Goal: Transaction & Acquisition: Purchase product/service

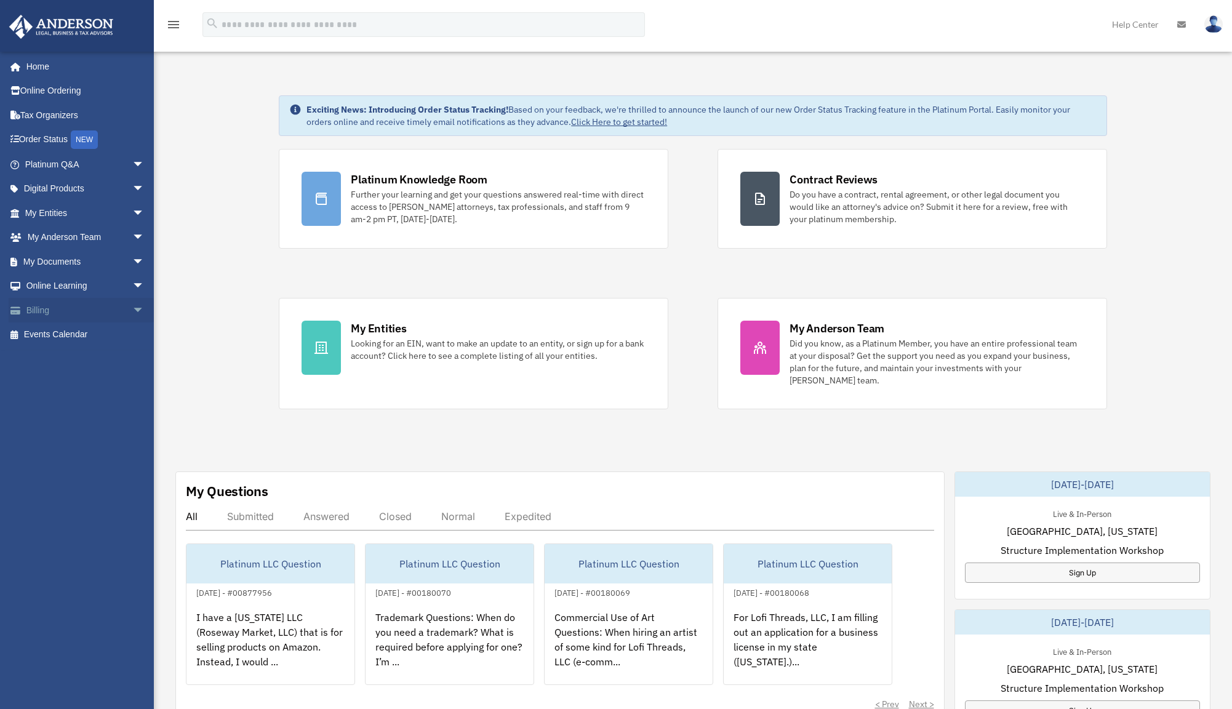
click at [132, 308] on span "arrow_drop_down" at bounding box center [144, 310] width 25 height 25
click at [121, 331] on link "$ Open Invoices" at bounding box center [90, 334] width 146 height 25
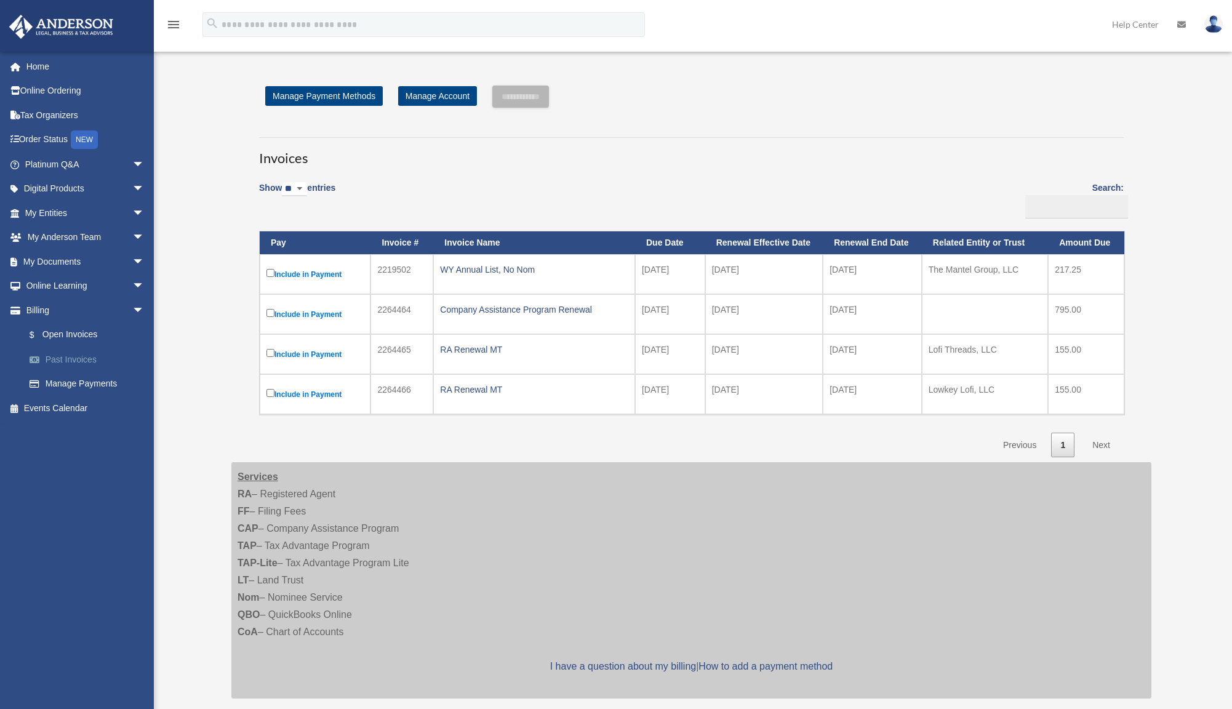
click at [94, 361] on link "Past Invoices" at bounding box center [90, 359] width 146 height 25
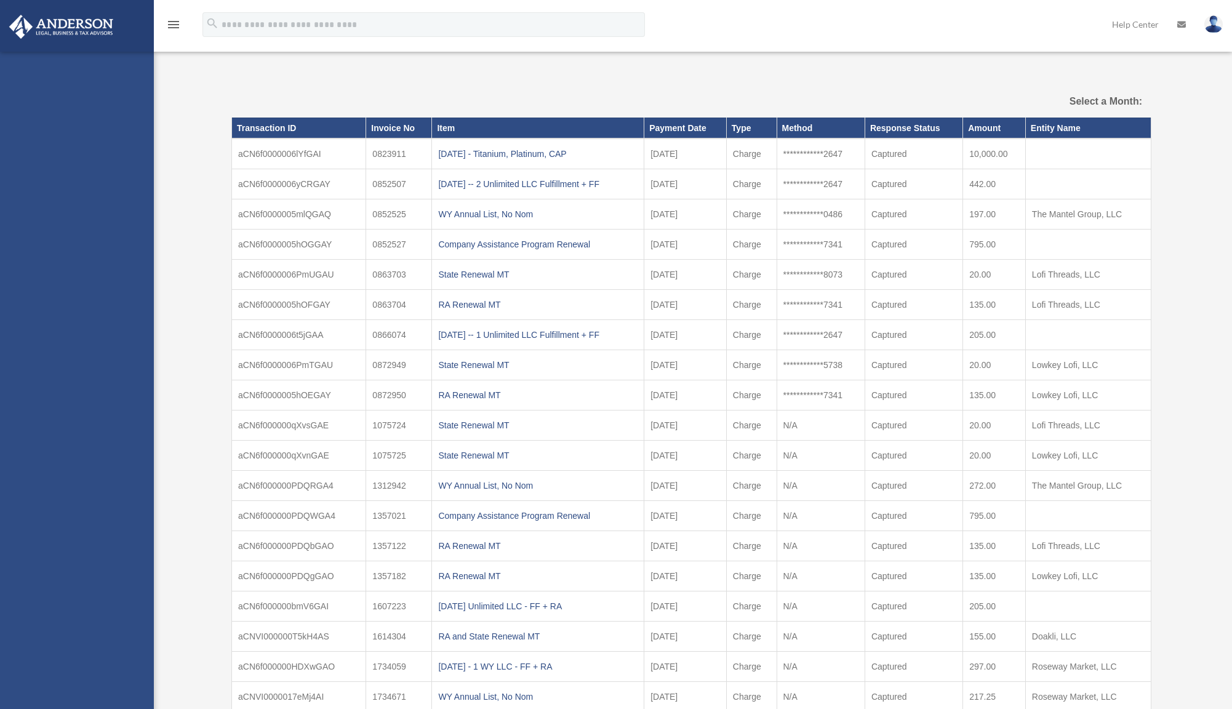
select select
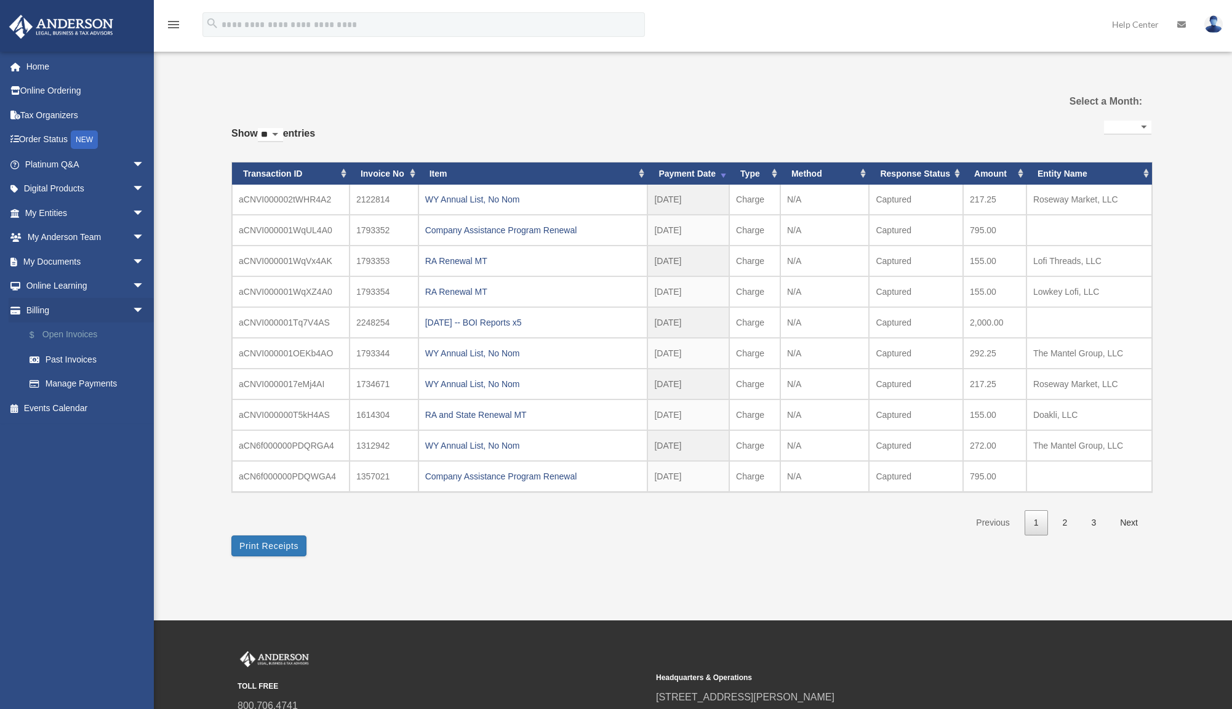
click at [98, 331] on link "$ Open Invoices" at bounding box center [90, 334] width 146 height 25
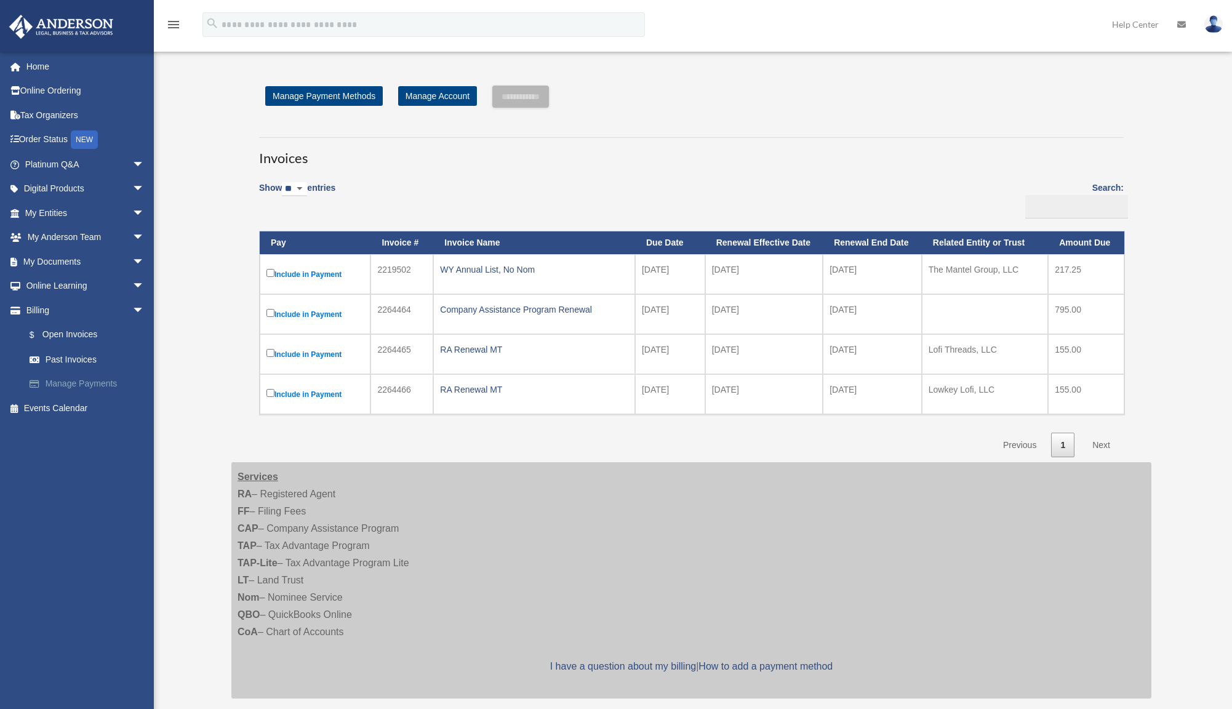
click at [94, 377] on link "Manage Payments" at bounding box center [90, 384] width 146 height 25
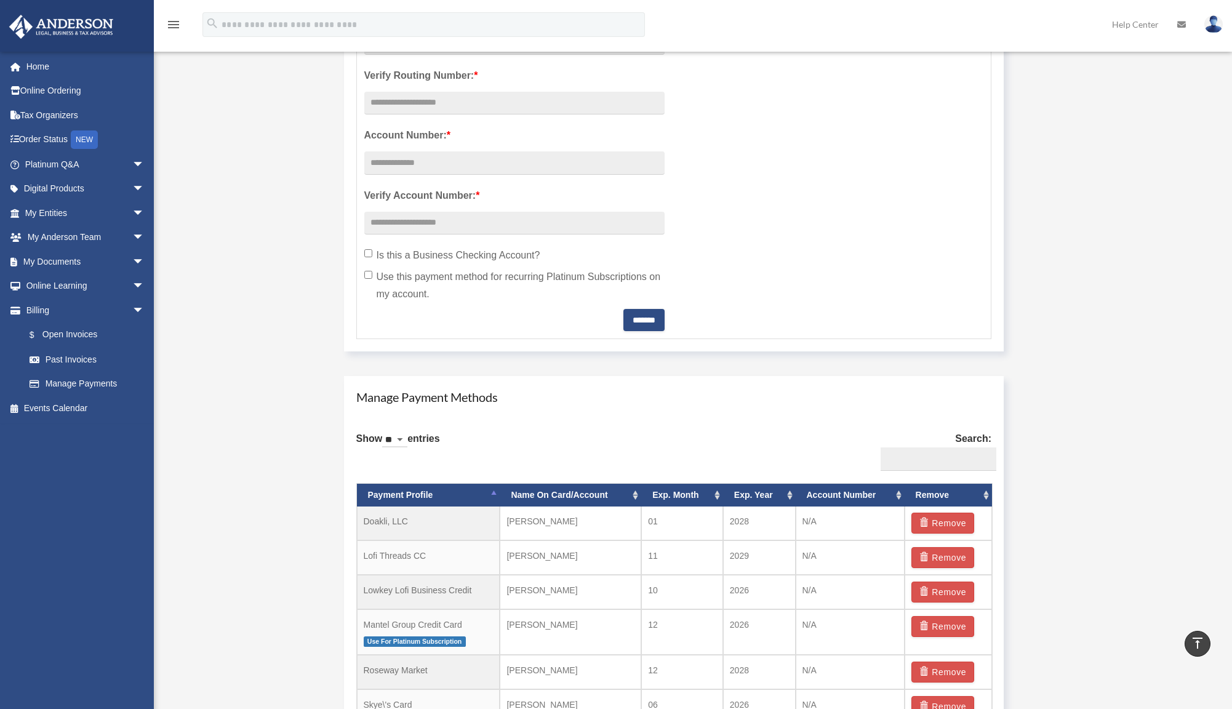
scroll to position [431, 0]
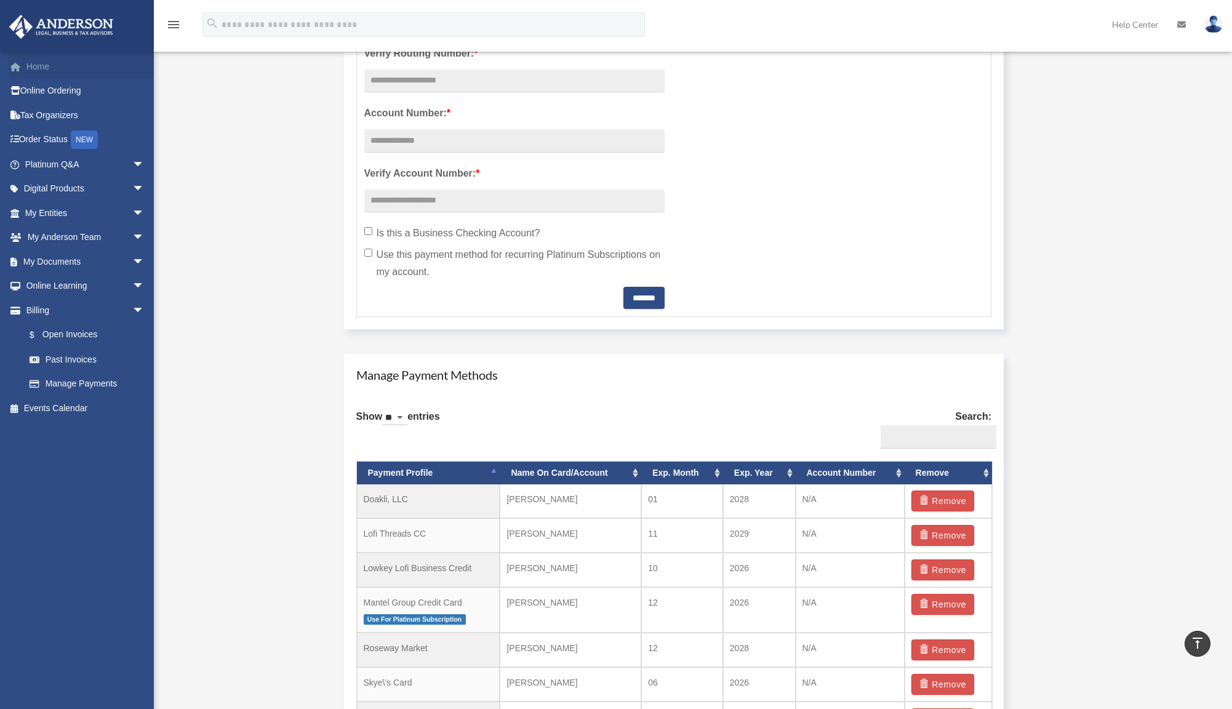
click at [81, 68] on link "Home" at bounding box center [86, 66] width 154 height 25
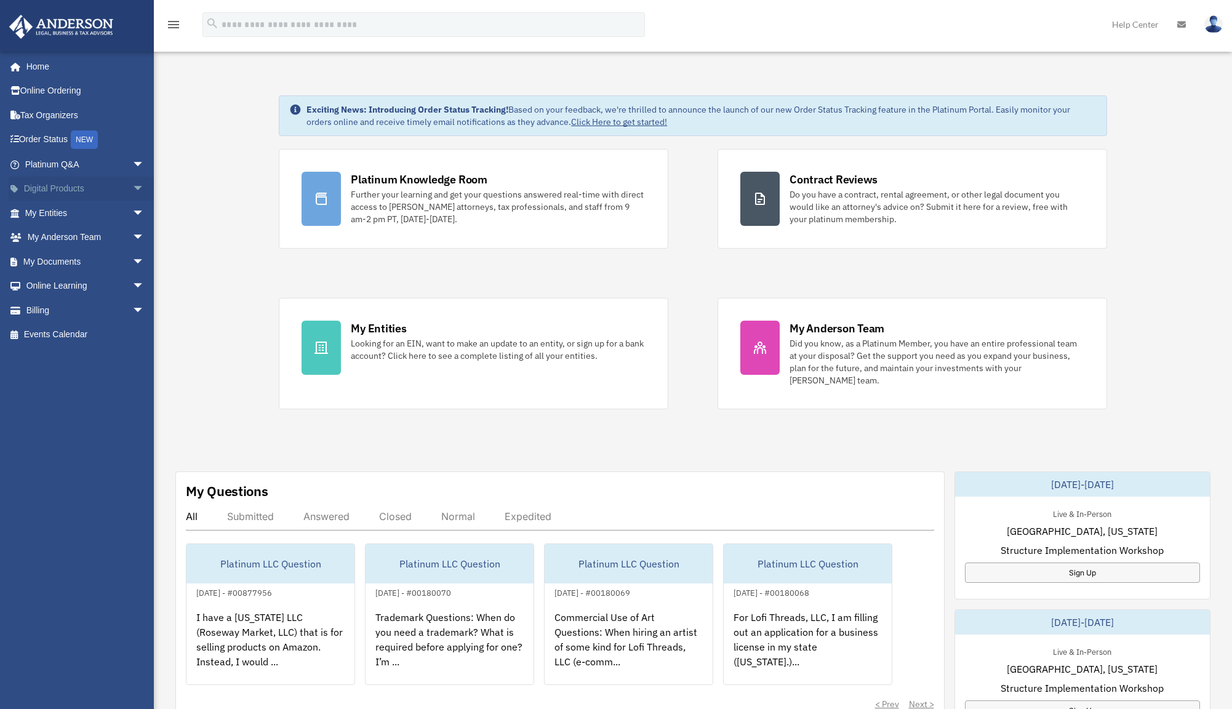
click at [132, 189] on span "arrow_drop_down" at bounding box center [144, 189] width 25 height 25
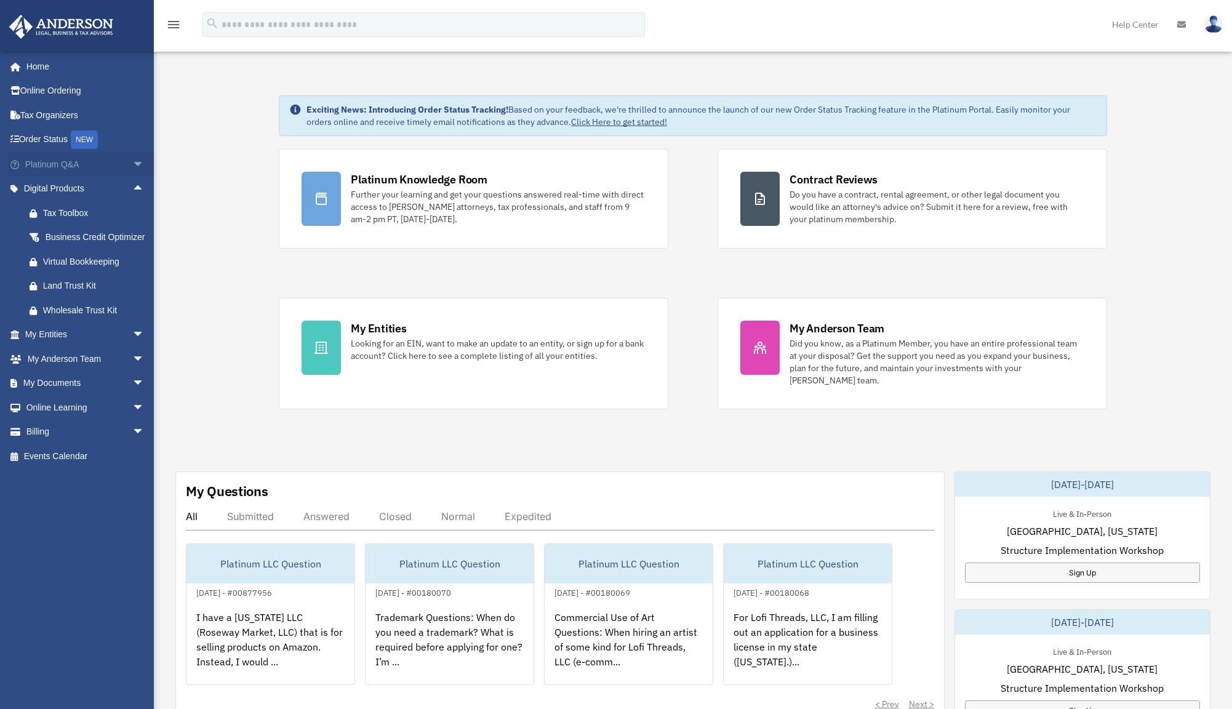
click at [132, 167] on span "arrow_drop_down" at bounding box center [144, 164] width 25 height 25
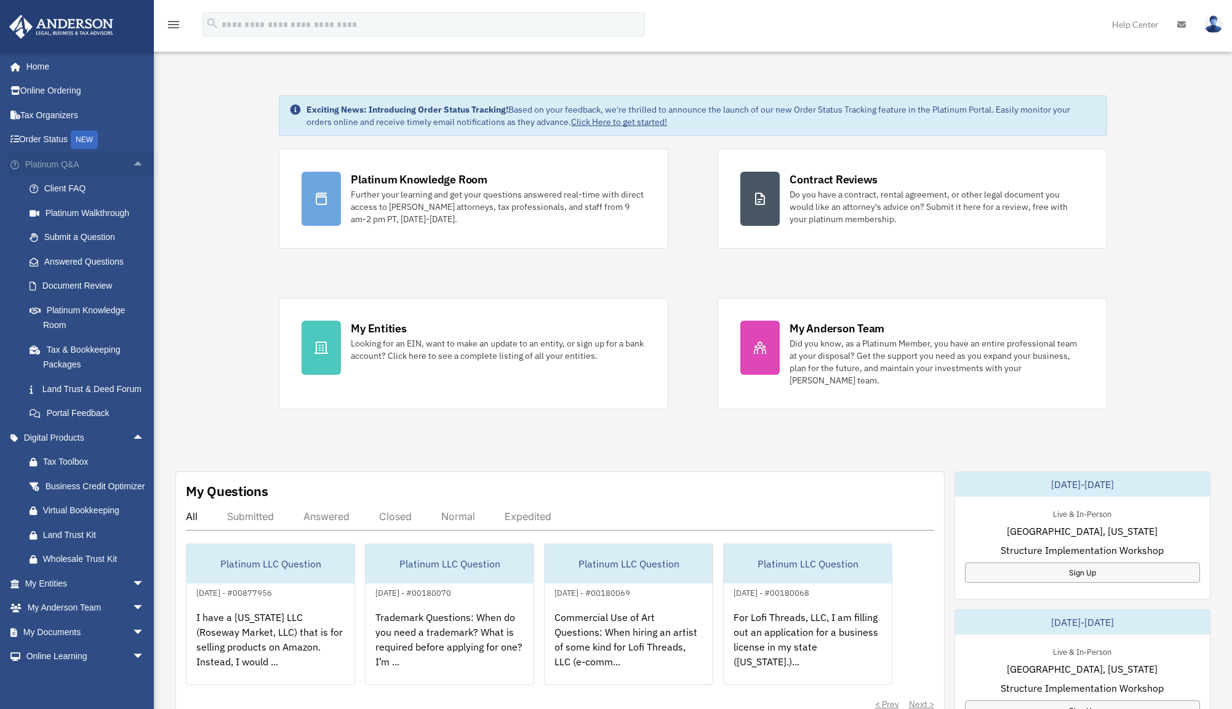
click at [132, 165] on span "arrow_drop_up" at bounding box center [144, 164] width 25 height 25
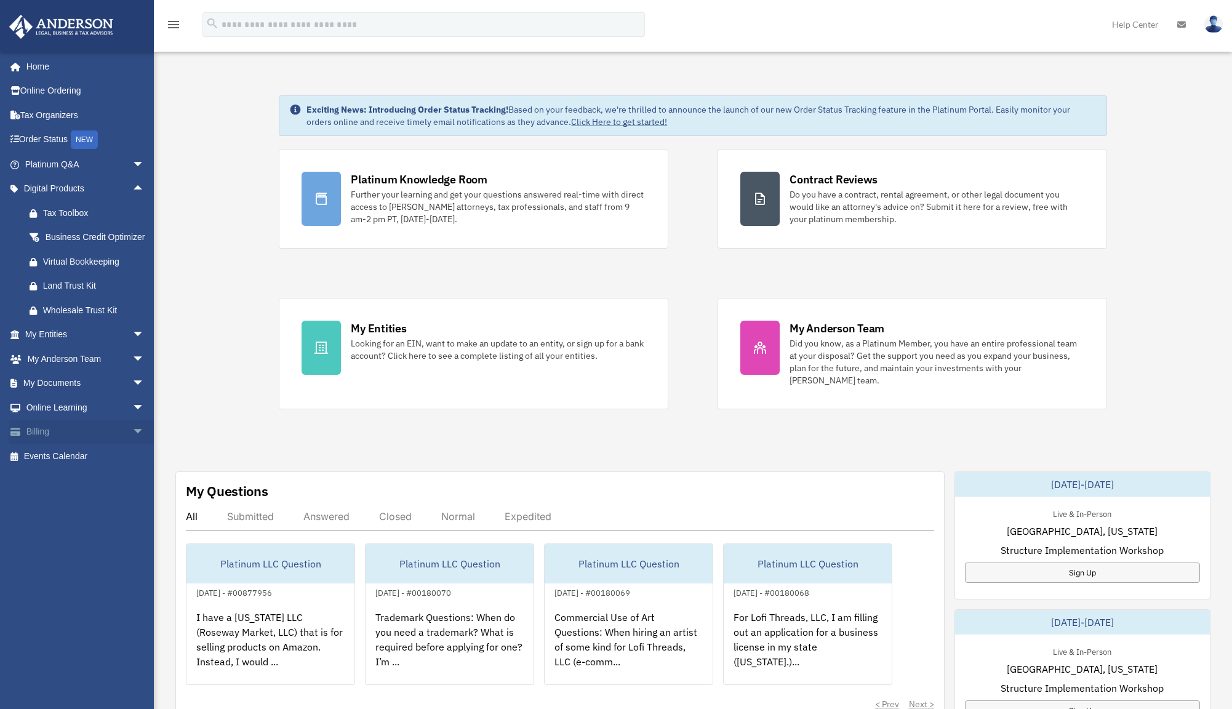
click at [132, 445] on span "arrow_drop_down" at bounding box center [144, 432] width 25 height 25
click at [117, 467] on link "$ Open Invoices" at bounding box center [90, 456] width 146 height 25
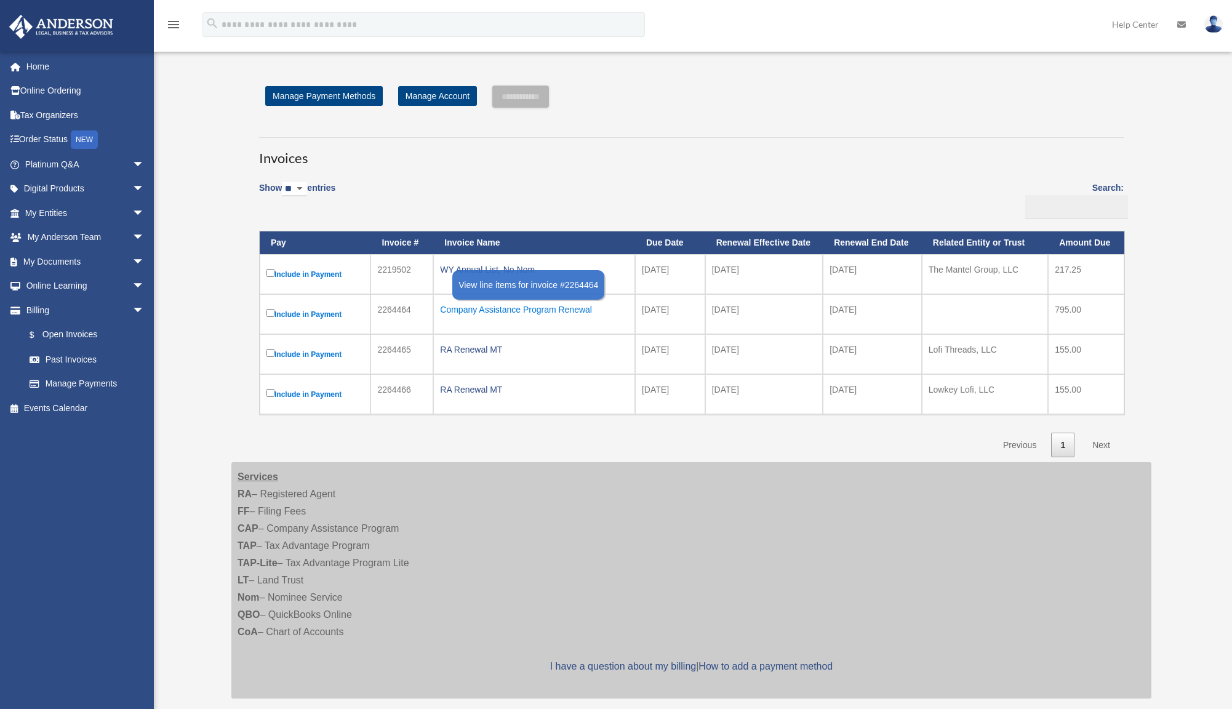
click at [579, 313] on div "Company Assistance Program Renewal" at bounding box center [534, 309] width 188 height 17
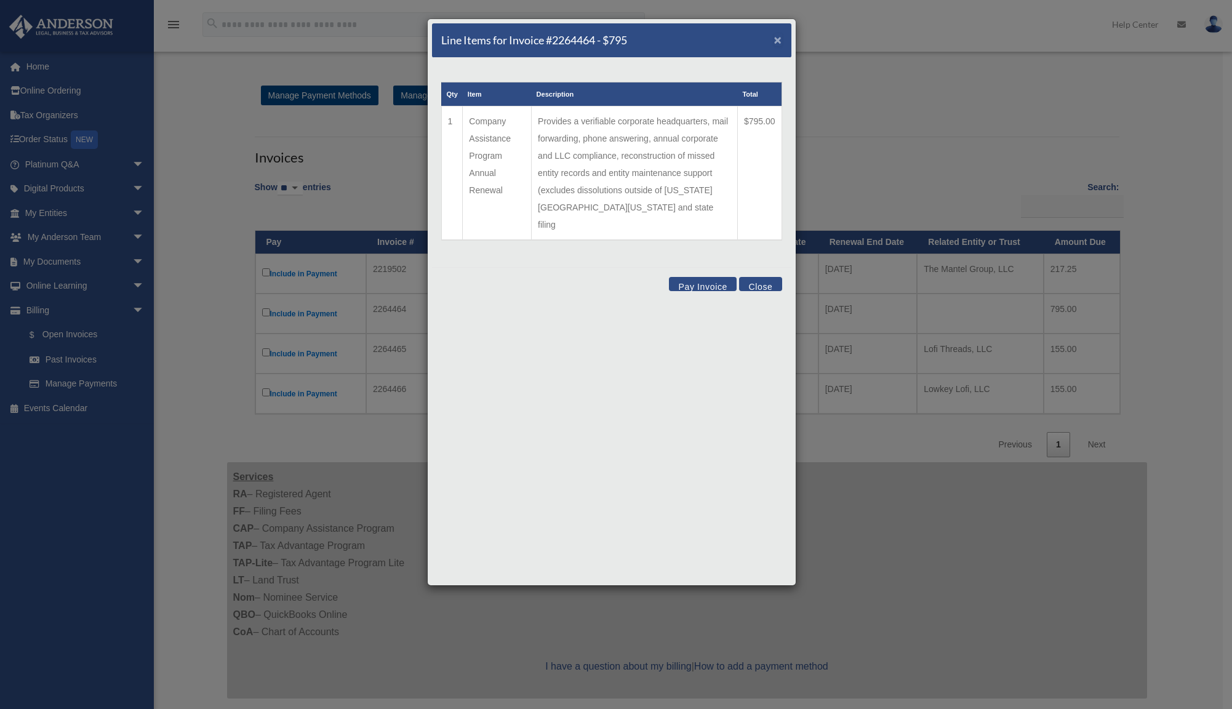
click at [777, 40] on span "×" at bounding box center [778, 40] width 8 height 14
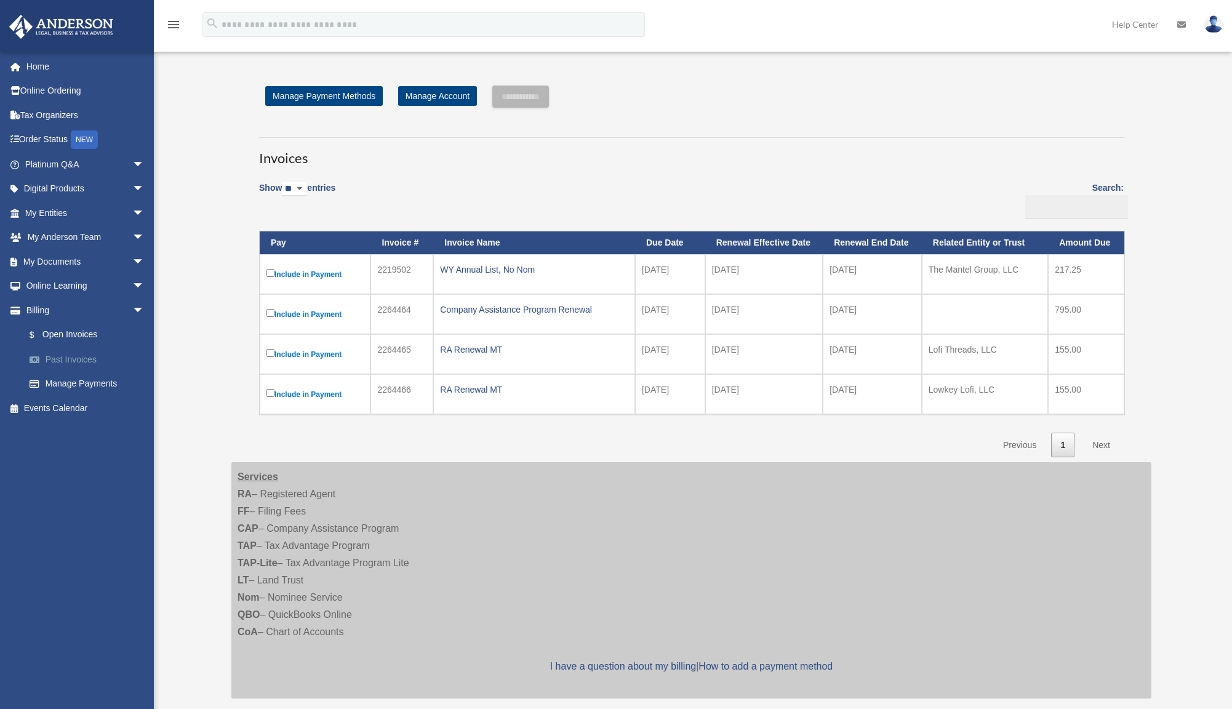
click at [78, 354] on link "Past Invoices" at bounding box center [90, 359] width 146 height 25
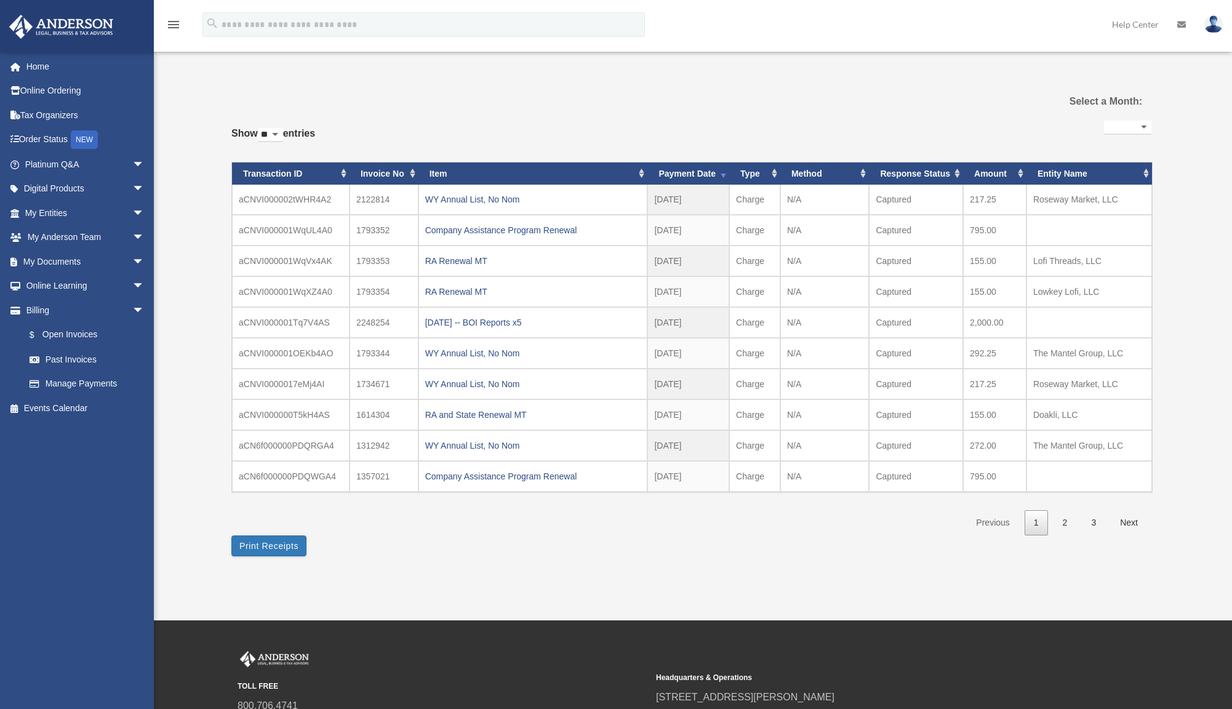
select select
click at [98, 334] on link "$ Open Invoices" at bounding box center [90, 334] width 146 height 25
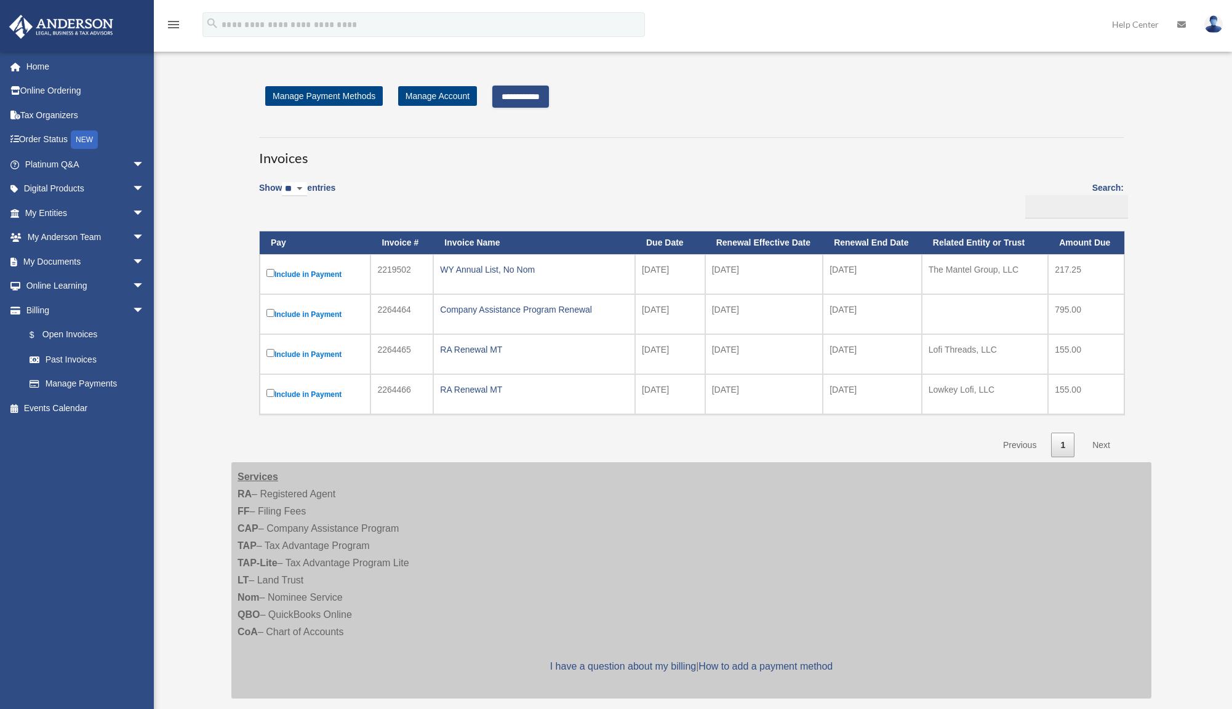
click at [529, 97] on input "**********" at bounding box center [520, 97] width 57 height 22
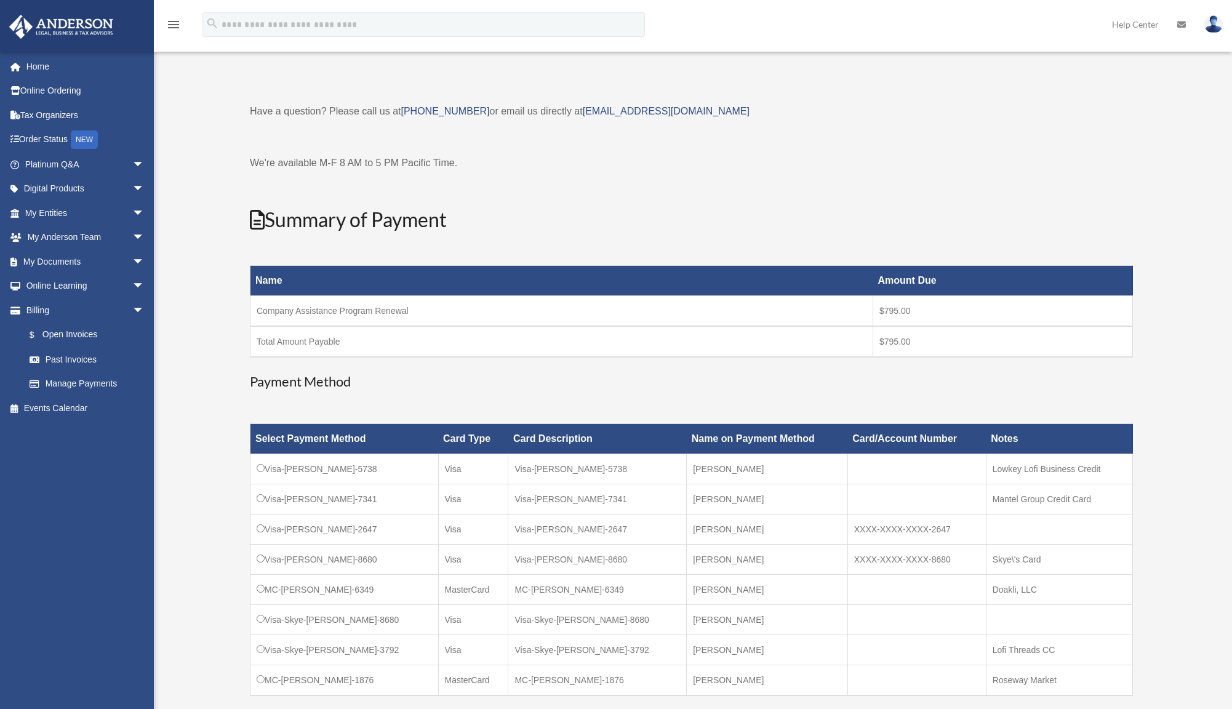
scroll to position [123, 0]
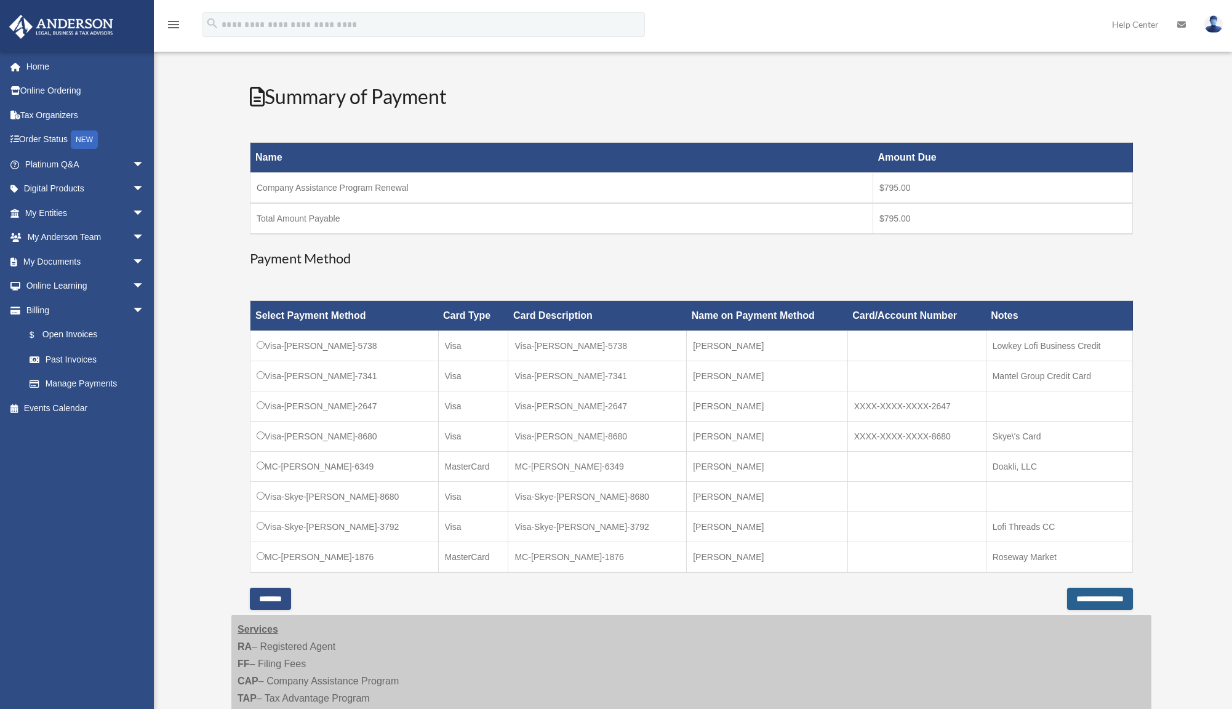
click at [1082, 608] on input "**********" at bounding box center [1100, 599] width 66 height 22
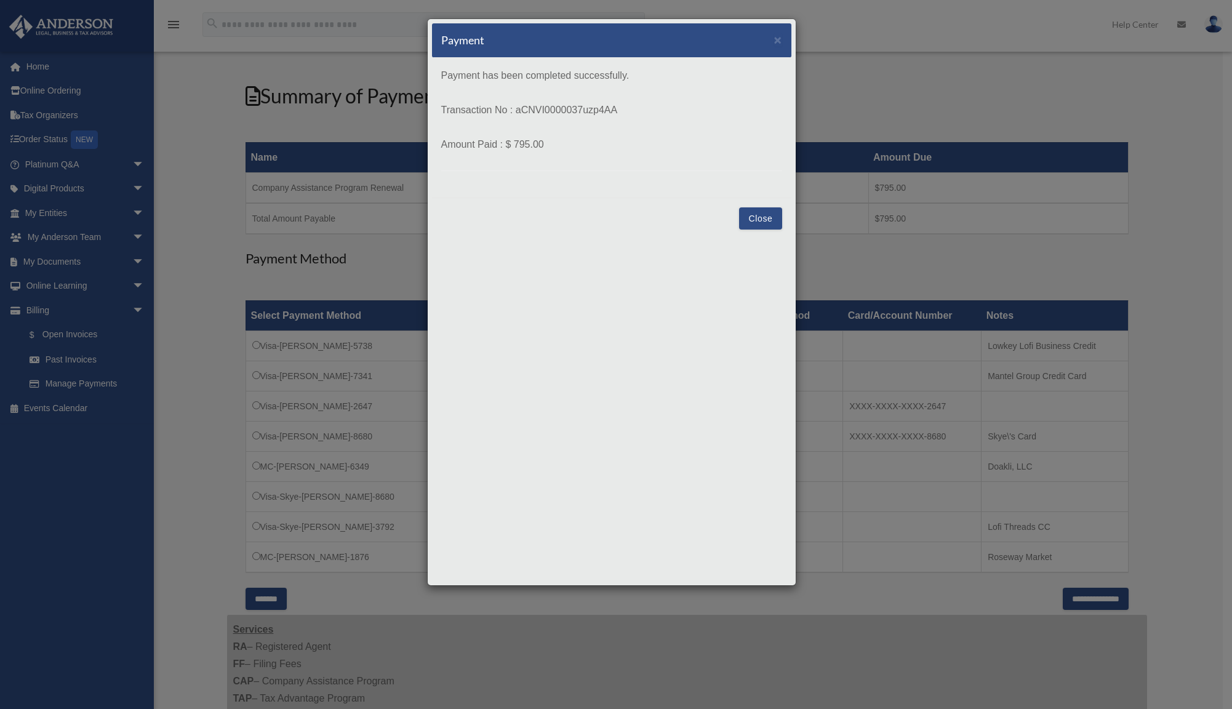
click at [773, 217] on button "Close" at bounding box center [760, 218] width 42 height 22
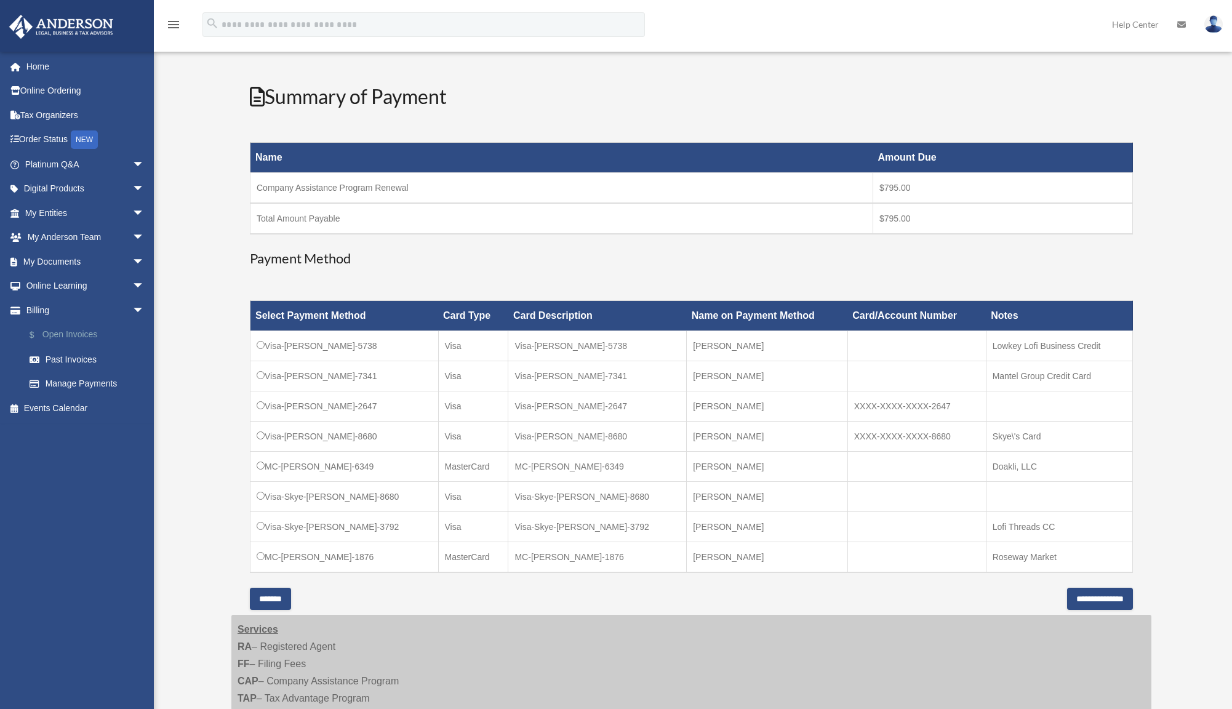
click at [100, 330] on link "$ Open Invoices" at bounding box center [90, 334] width 146 height 25
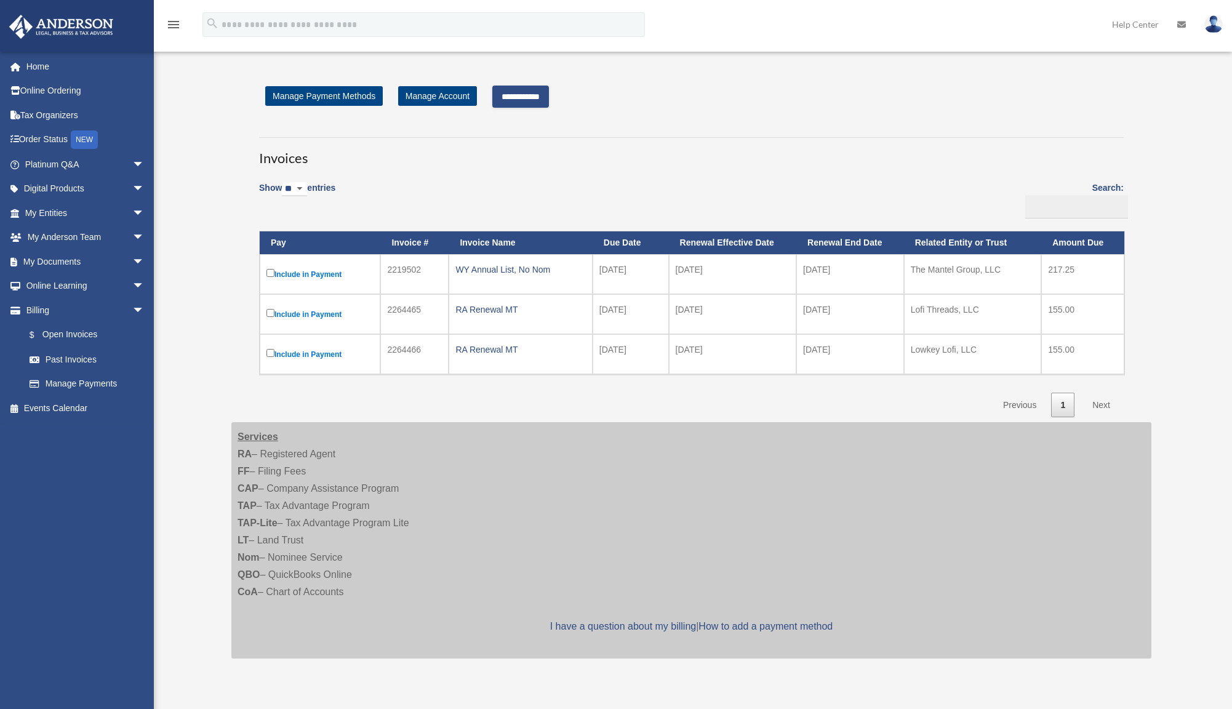
click at [549, 97] on input "**********" at bounding box center [520, 97] width 57 height 22
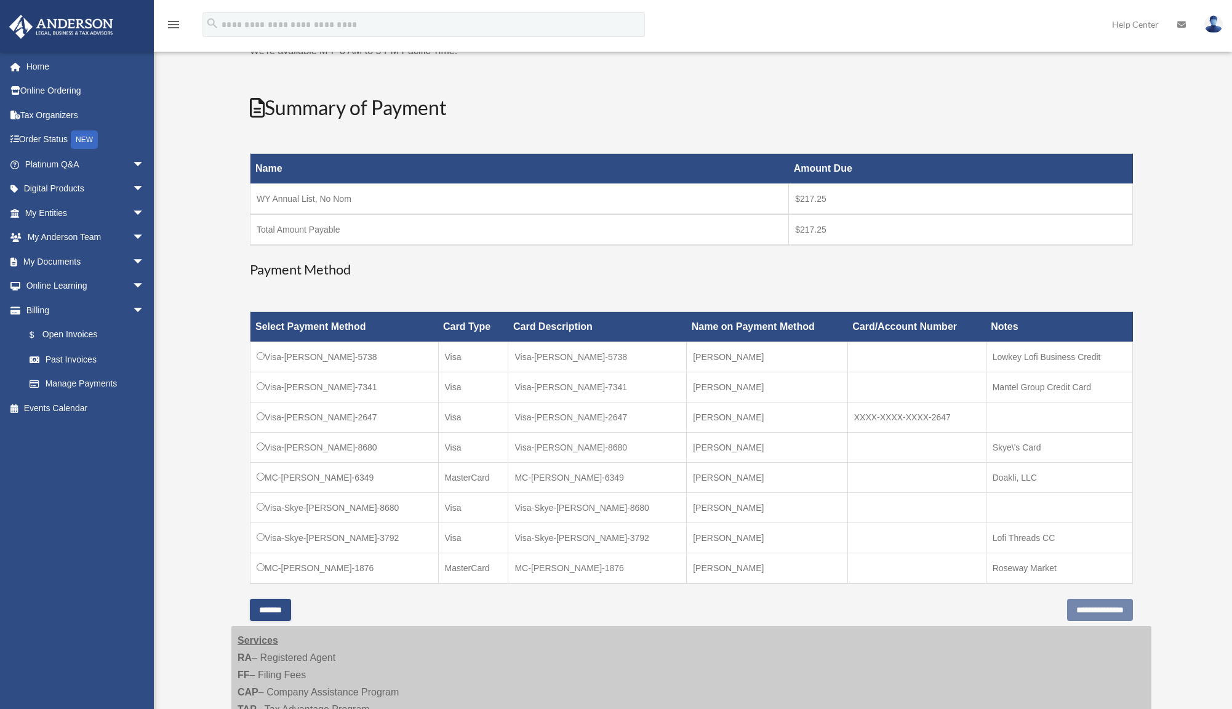
scroll to position [123, 0]
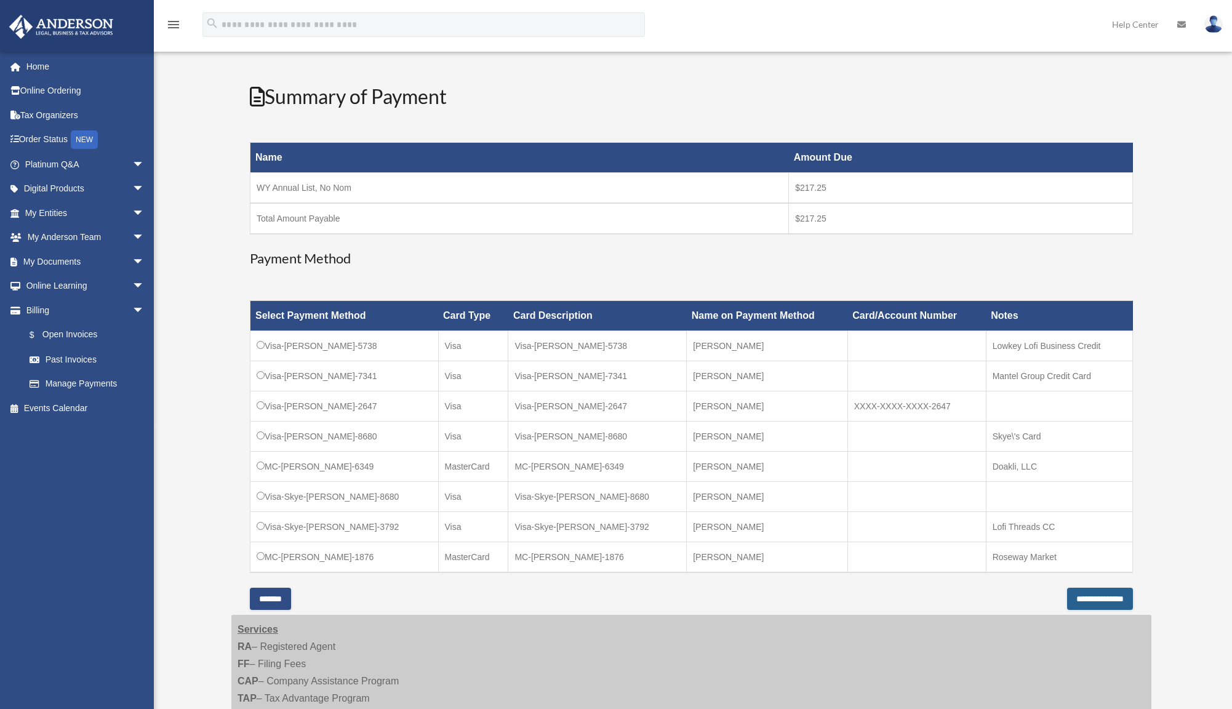
click at [1067, 594] on input "**********" at bounding box center [1100, 599] width 66 height 22
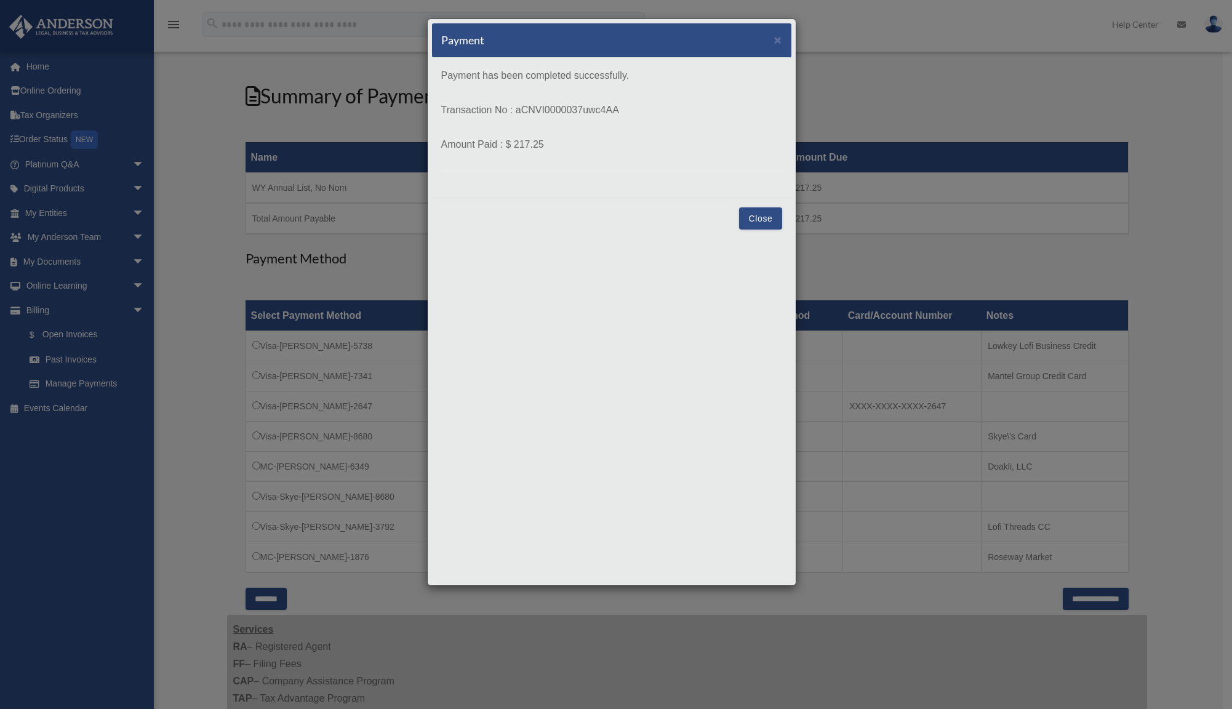
click at [756, 212] on button "Close" at bounding box center [760, 218] width 42 height 22
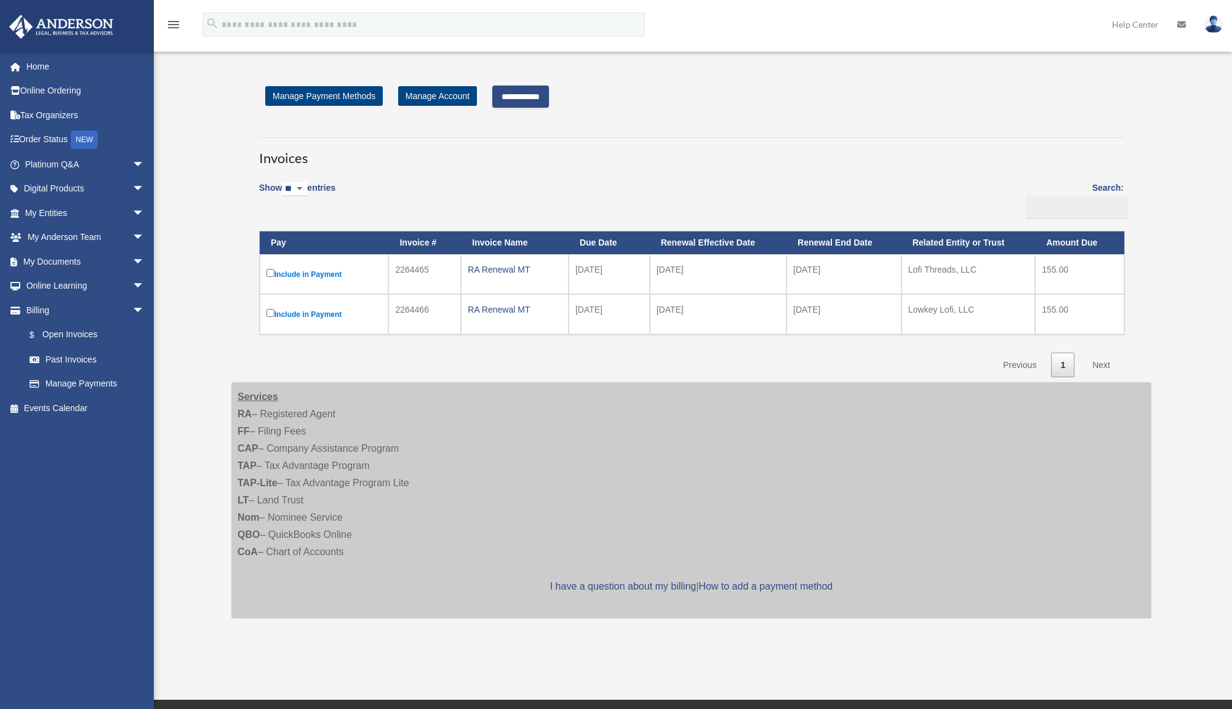
click at [537, 97] on input "**********" at bounding box center [520, 97] width 57 height 22
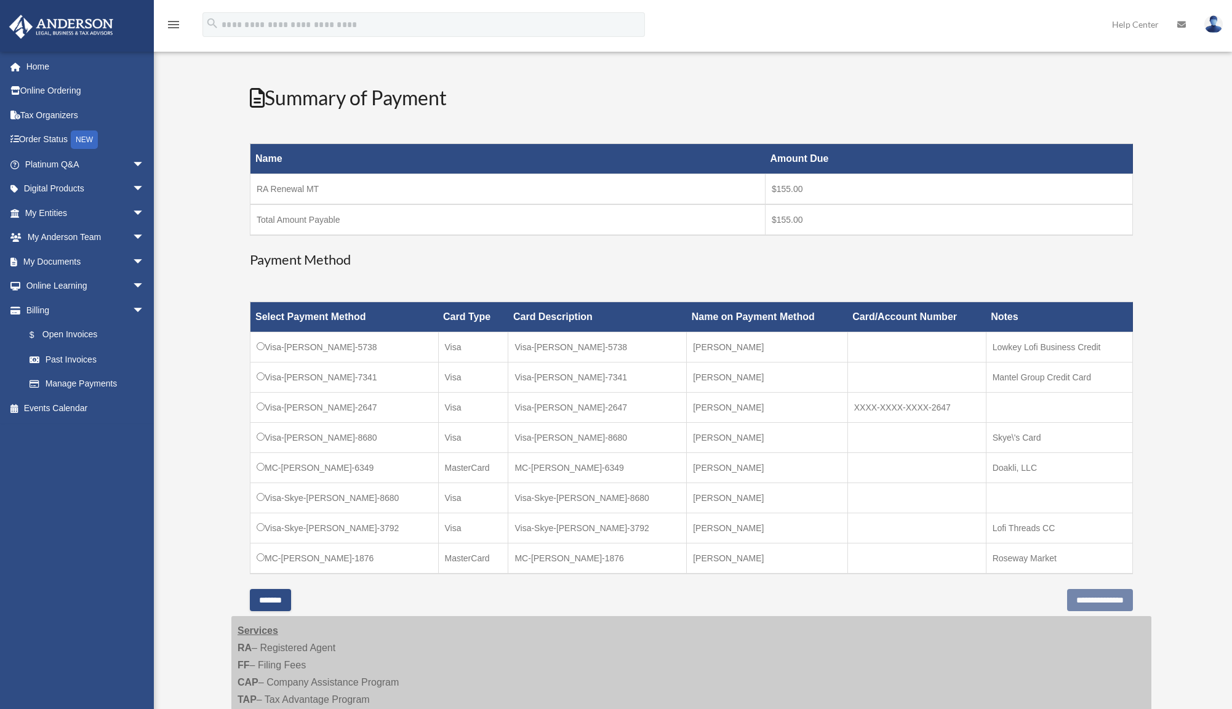
scroll to position [123, 0]
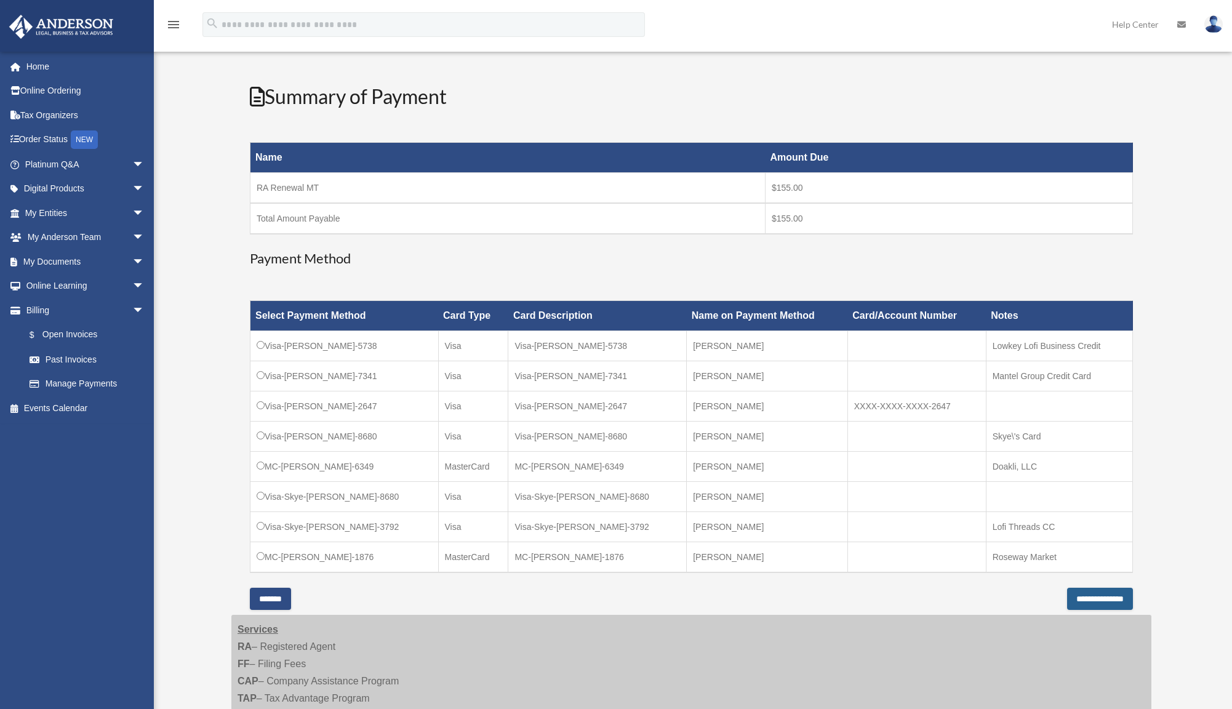
click at [1080, 600] on input "**********" at bounding box center [1100, 599] width 66 height 22
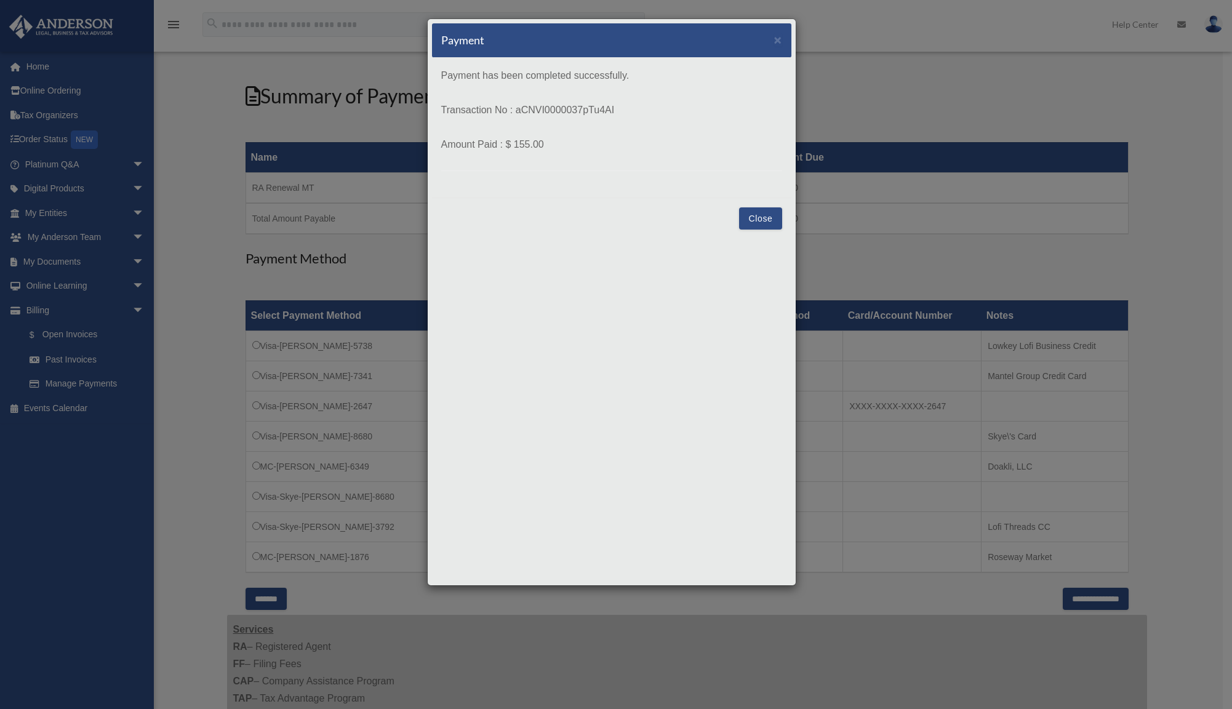
click at [757, 220] on button "Close" at bounding box center [760, 218] width 42 height 22
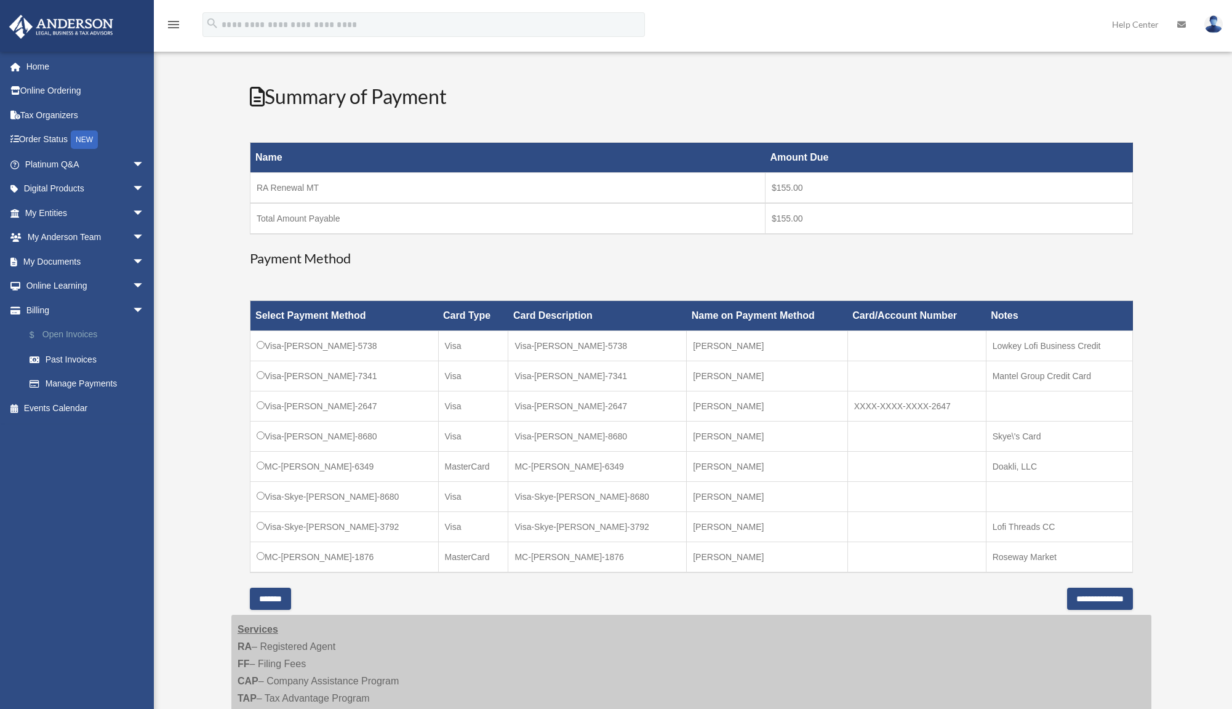
click at [74, 337] on link "$ Open Invoices" at bounding box center [90, 334] width 146 height 25
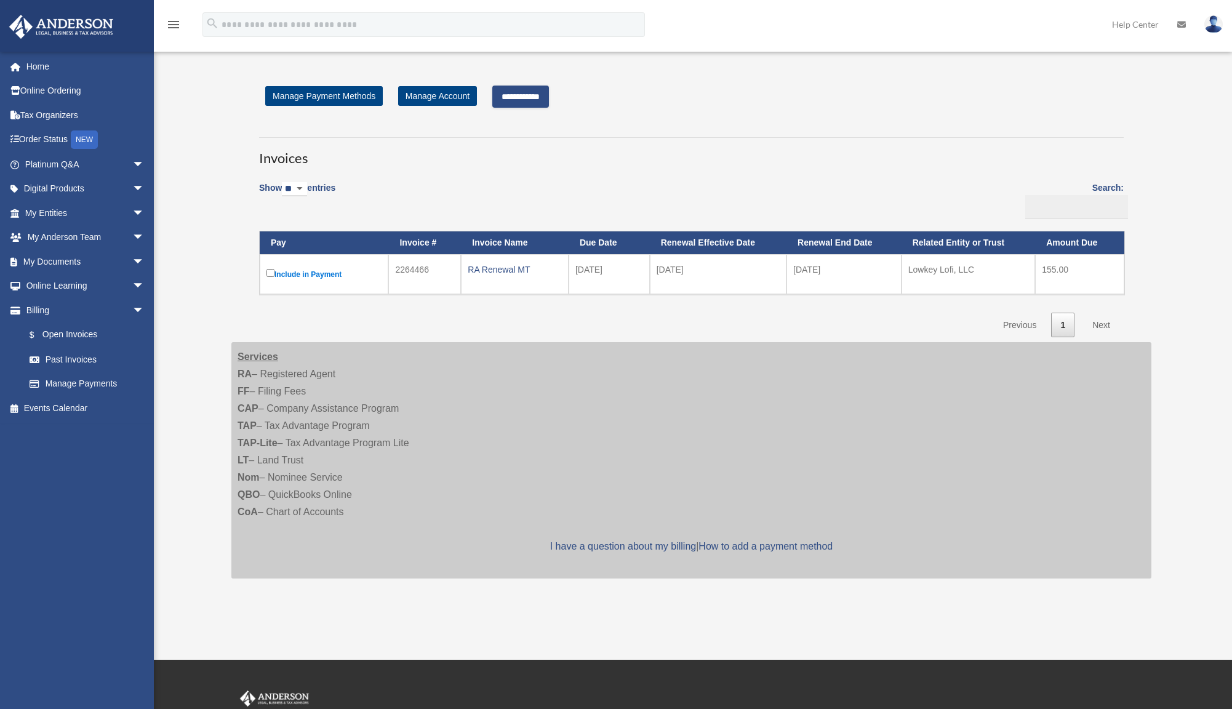
click at [527, 95] on input "**********" at bounding box center [520, 97] width 57 height 22
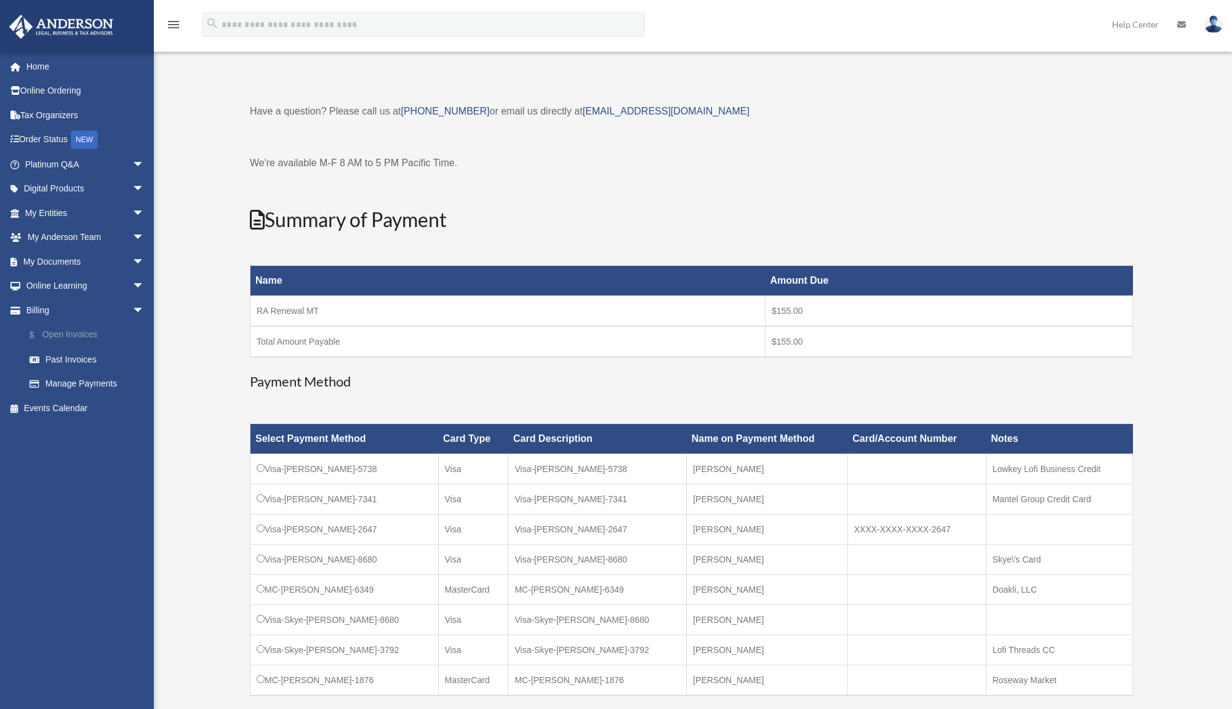
click at [83, 335] on link "$ Open Invoices" at bounding box center [90, 334] width 146 height 25
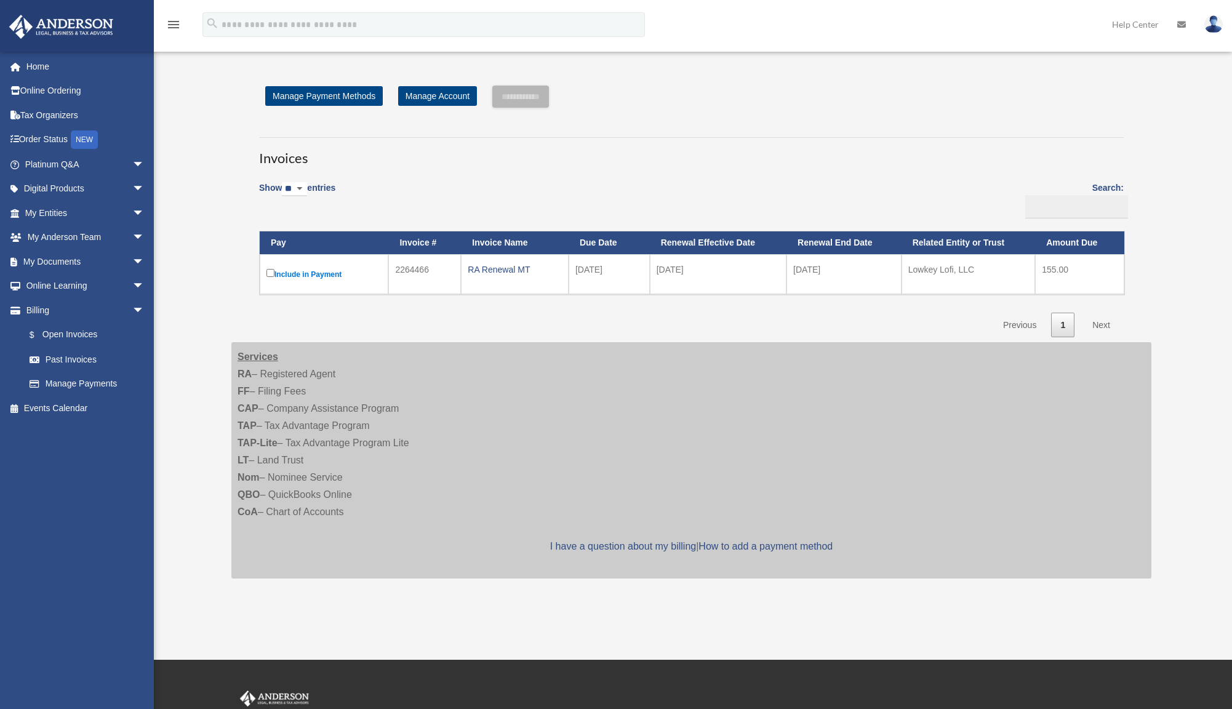
click at [264, 273] on td "Include in Payment" at bounding box center [324, 274] width 129 height 40
click at [549, 94] on input "**********" at bounding box center [520, 97] width 57 height 22
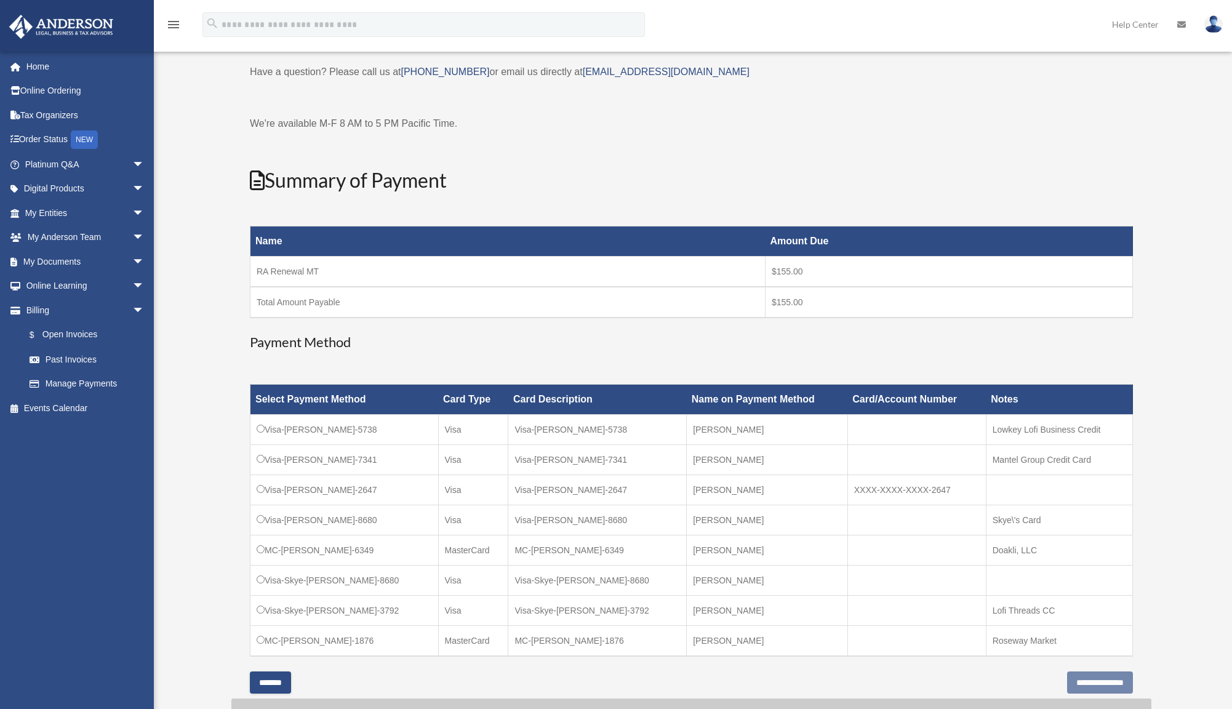
scroll to position [123, 0]
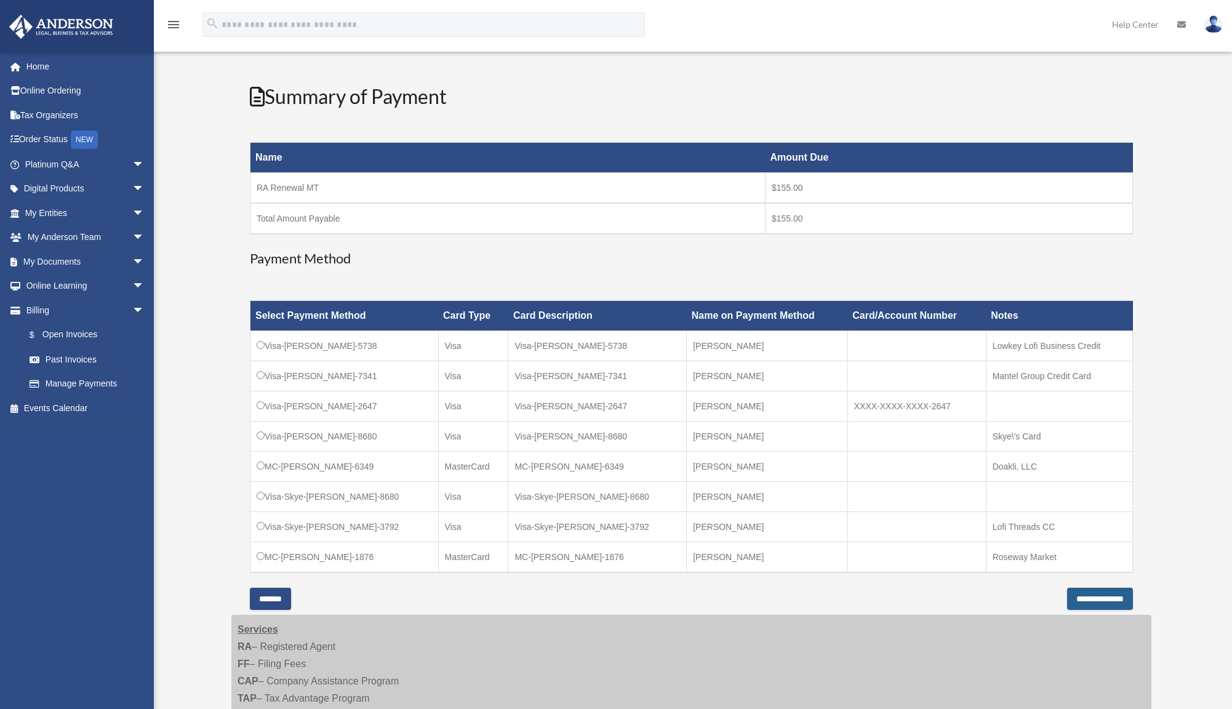
click at [1070, 602] on input "**********" at bounding box center [1100, 599] width 66 height 22
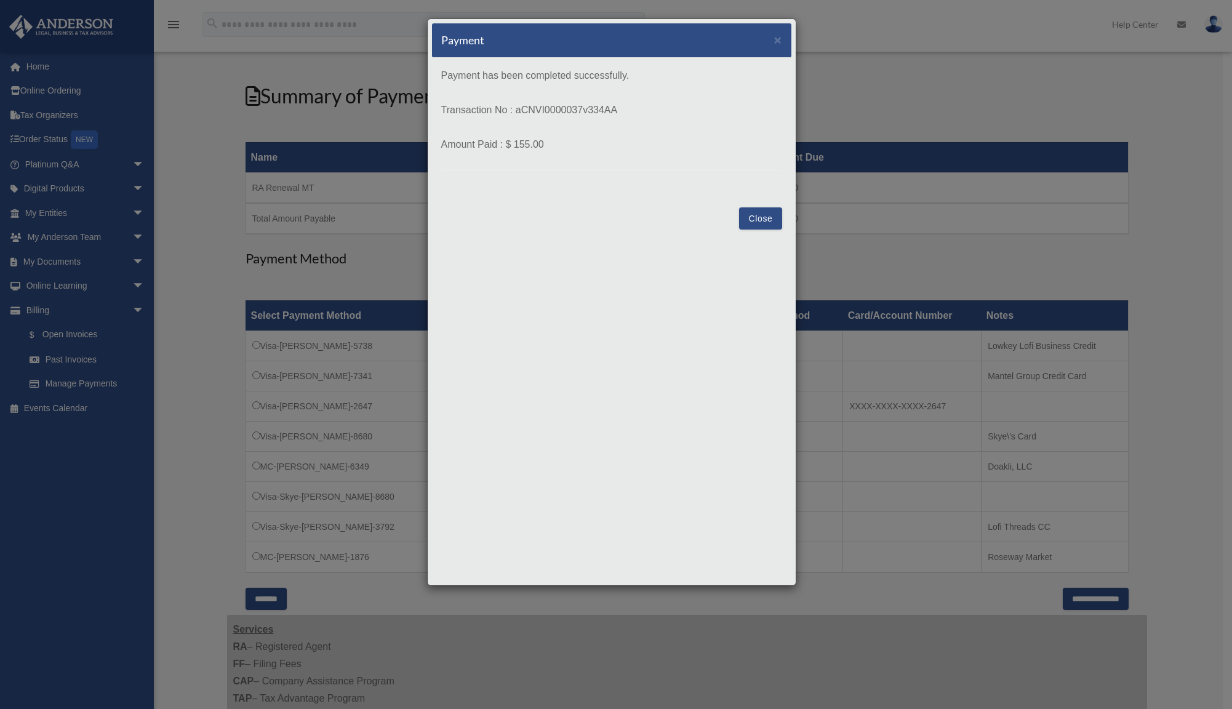
click at [752, 221] on button "Close" at bounding box center [760, 218] width 42 height 22
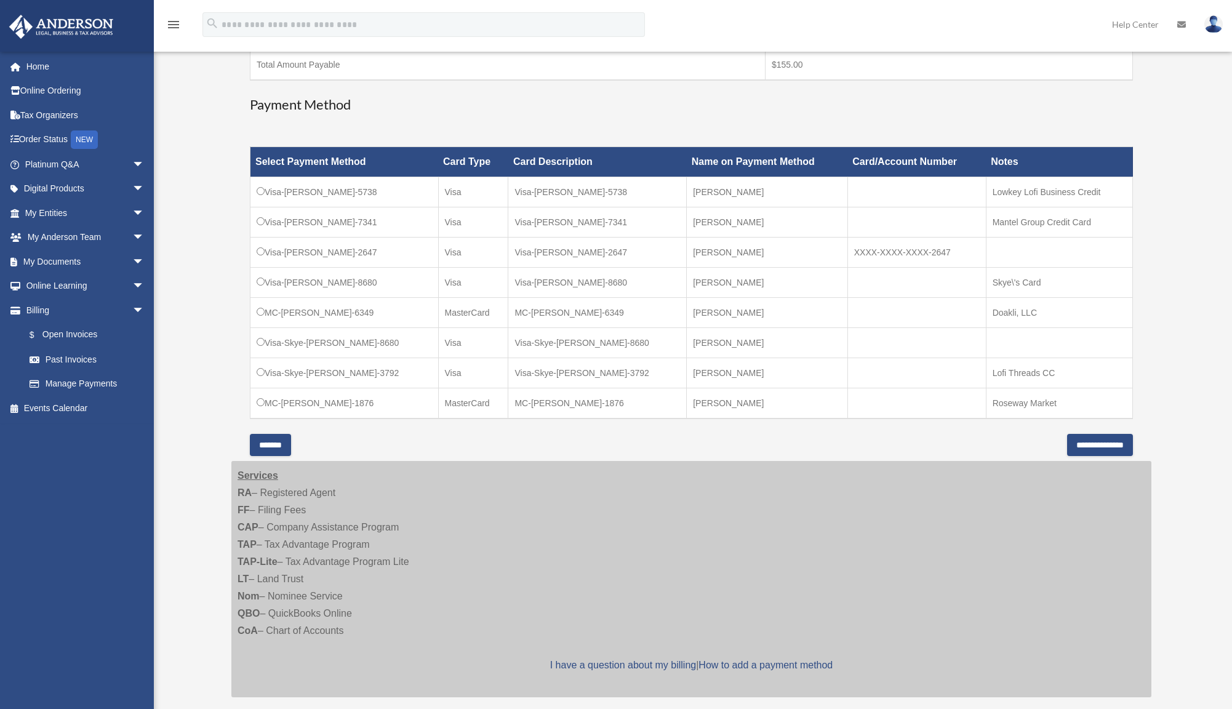
scroll to position [308, 0]
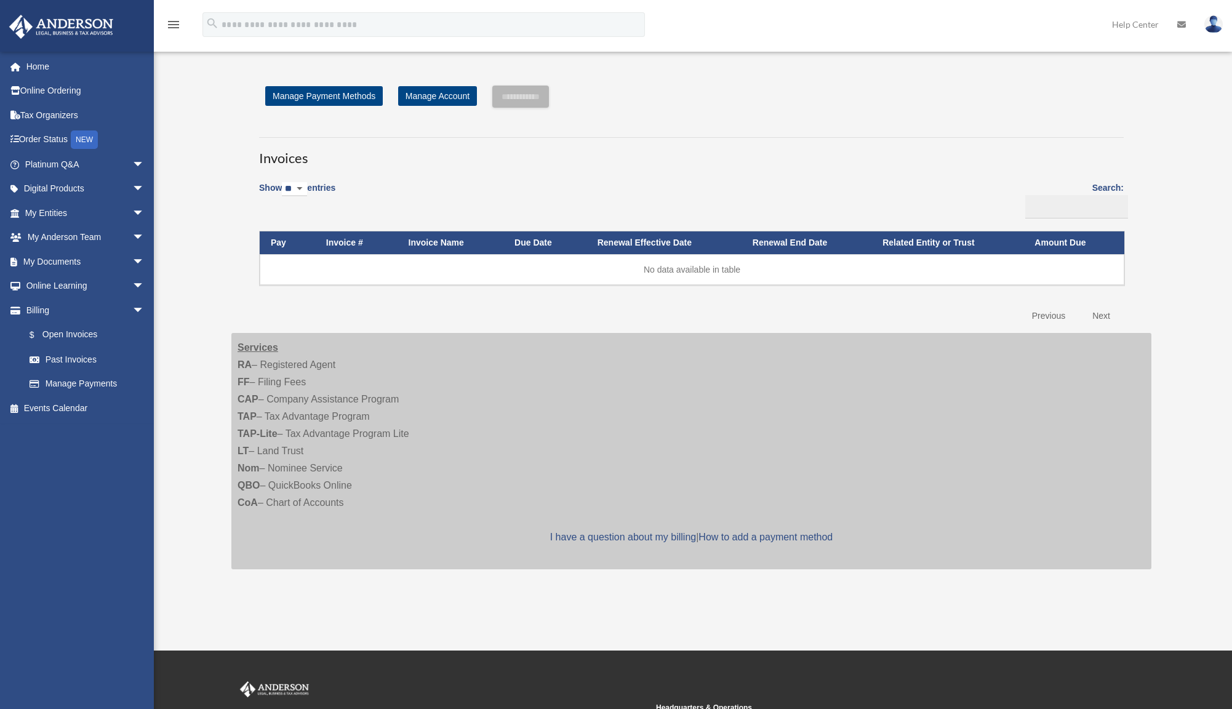
click at [1220, 23] on img at bounding box center [1213, 24] width 18 height 18
click at [122, 142] on link "Order Status NEW" at bounding box center [86, 139] width 154 height 25
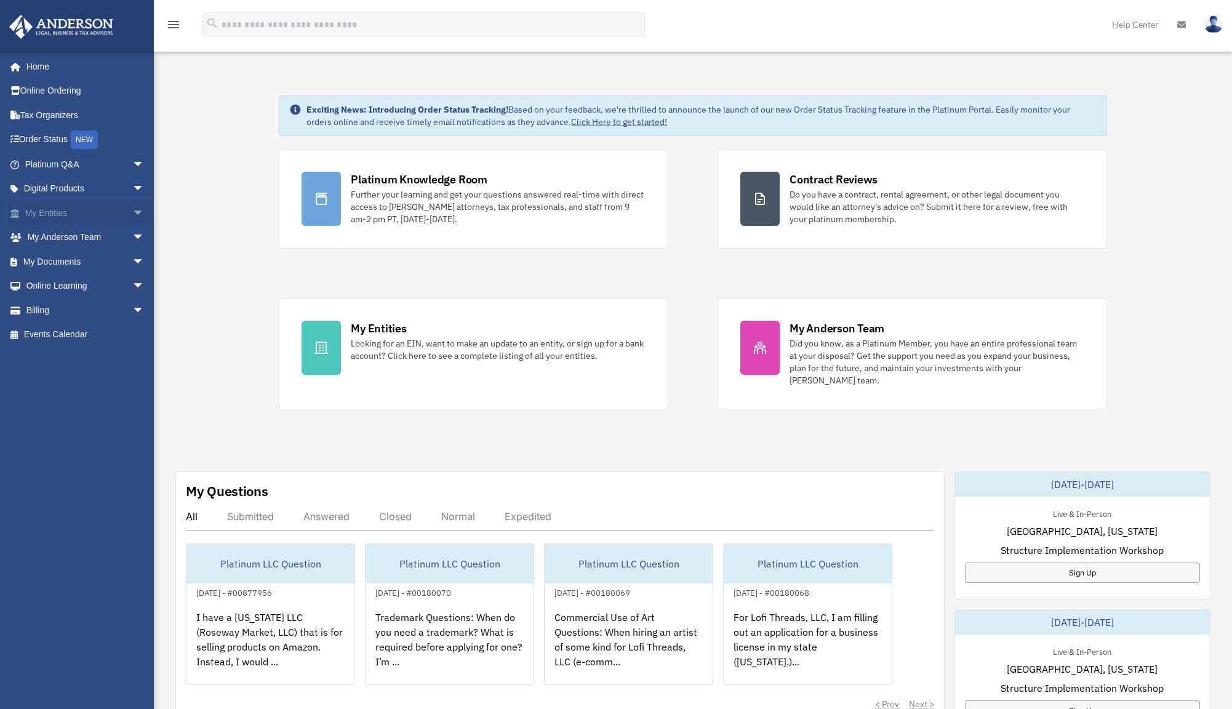
click at [132, 214] on span "arrow_drop_down" at bounding box center [144, 213] width 25 height 25
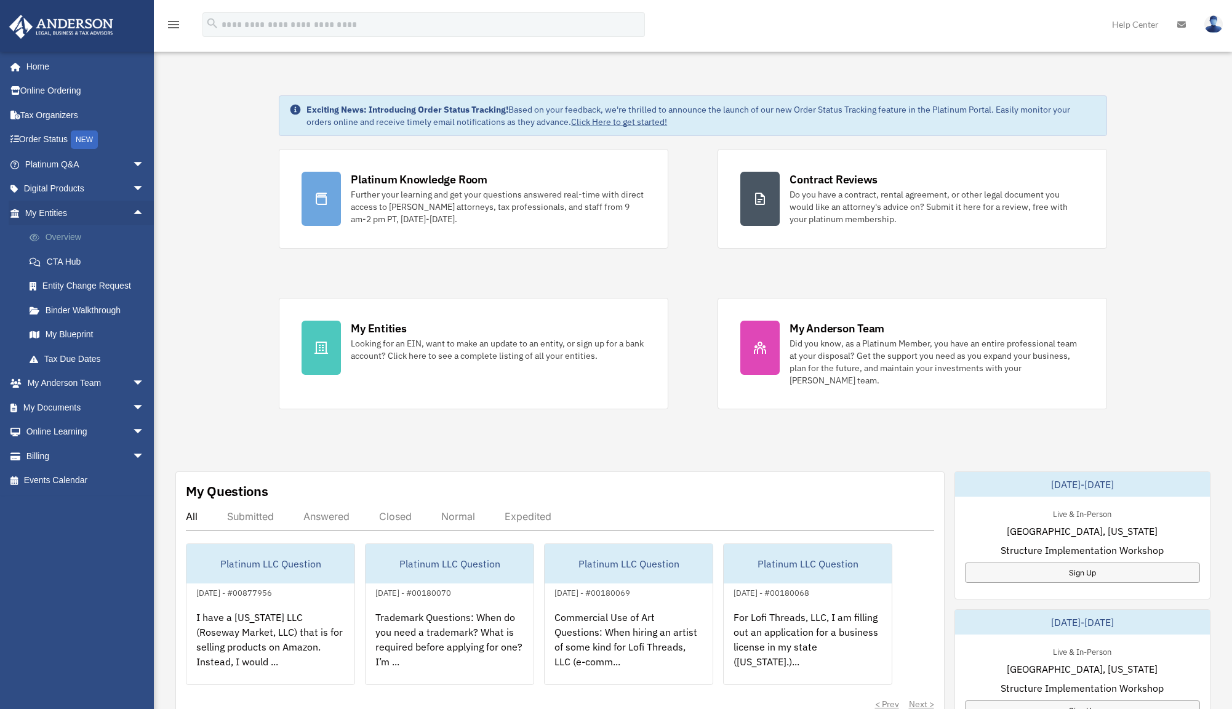
click at [111, 231] on link "Overview" at bounding box center [90, 237] width 146 height 25
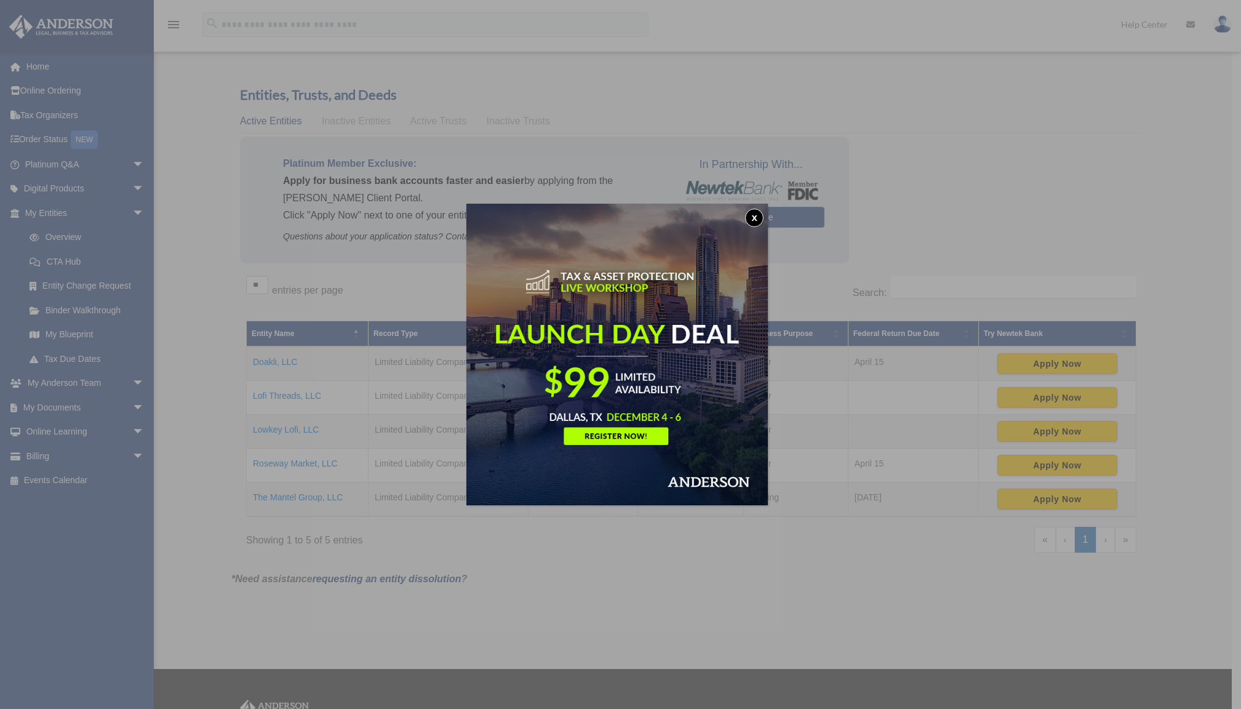
click at [760, 218] on button "x" at bounding box center [754, 218] width 18 height 18
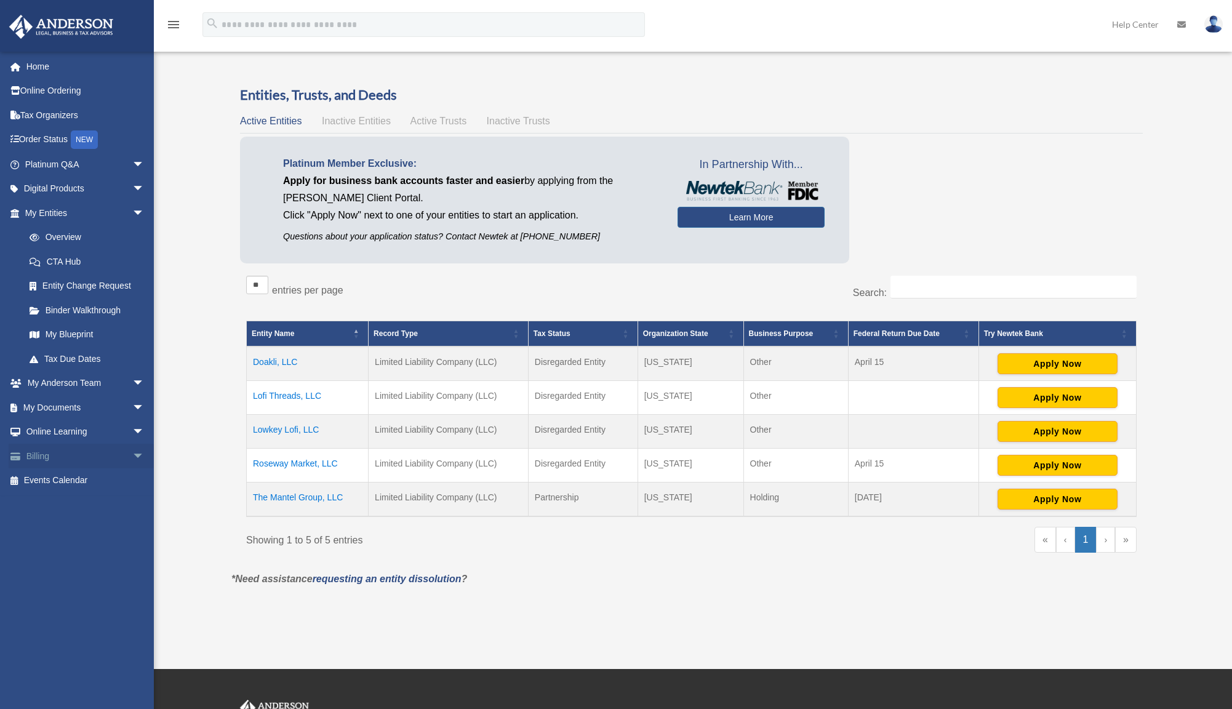
click at [132, 451] on span "arrow_drop_down" at bounding box center [144, 456] width 25 height 25
click at [95, 480] on link "$ Open Invoices" at bounding box center [90, 480] width 146 height 25
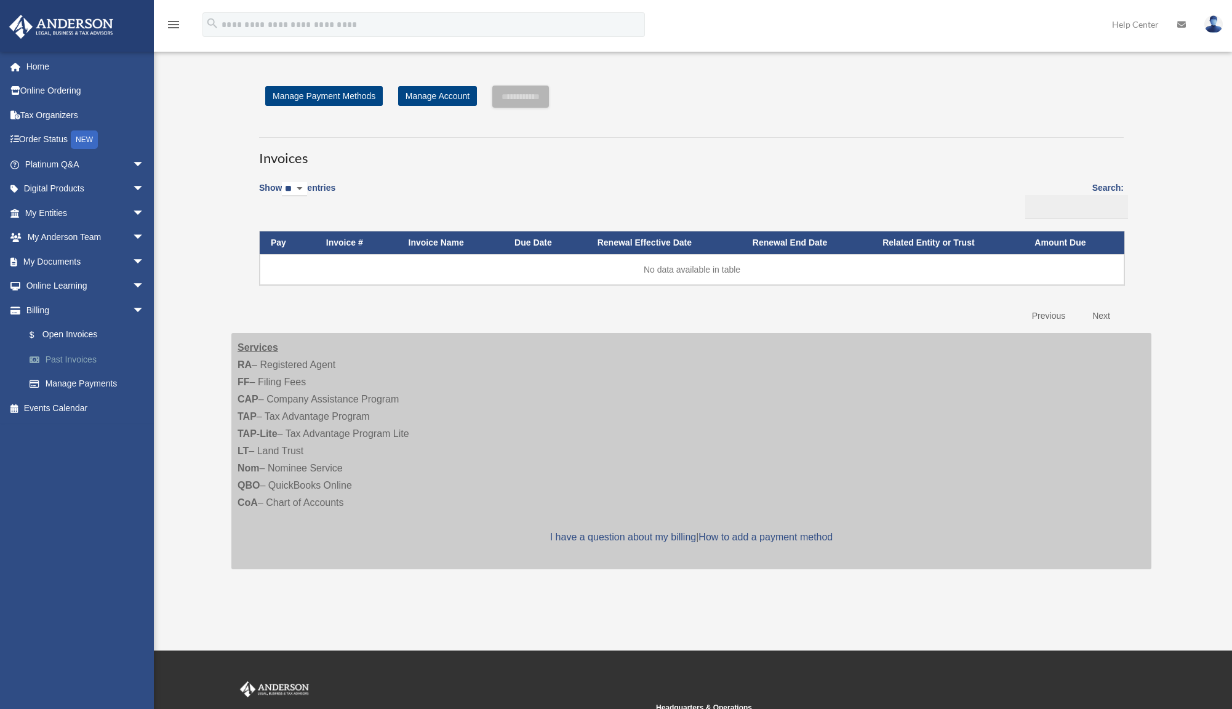
click at [66, 362] on link "Past Invoices" at bounding box center [90, 359] width 146 height 25
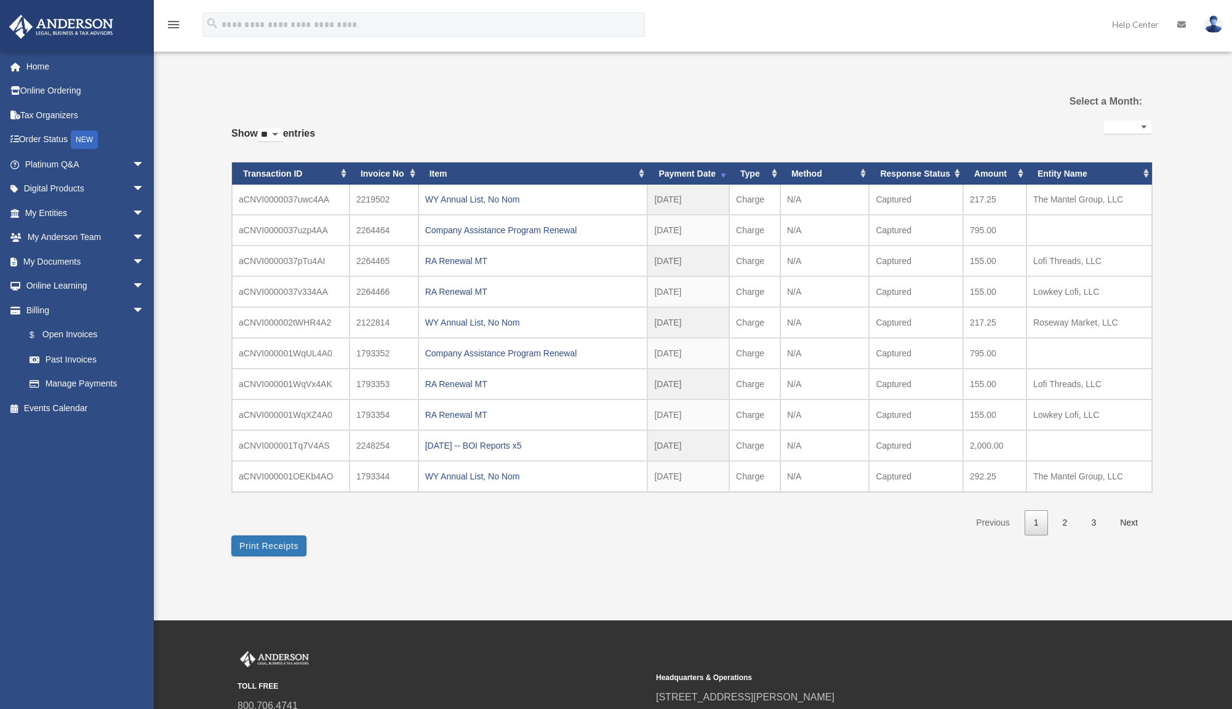
select select
click at [557, 231] on div "Company Assistance Program Renewal" at bounding box center [533, 230] width 216 height 17
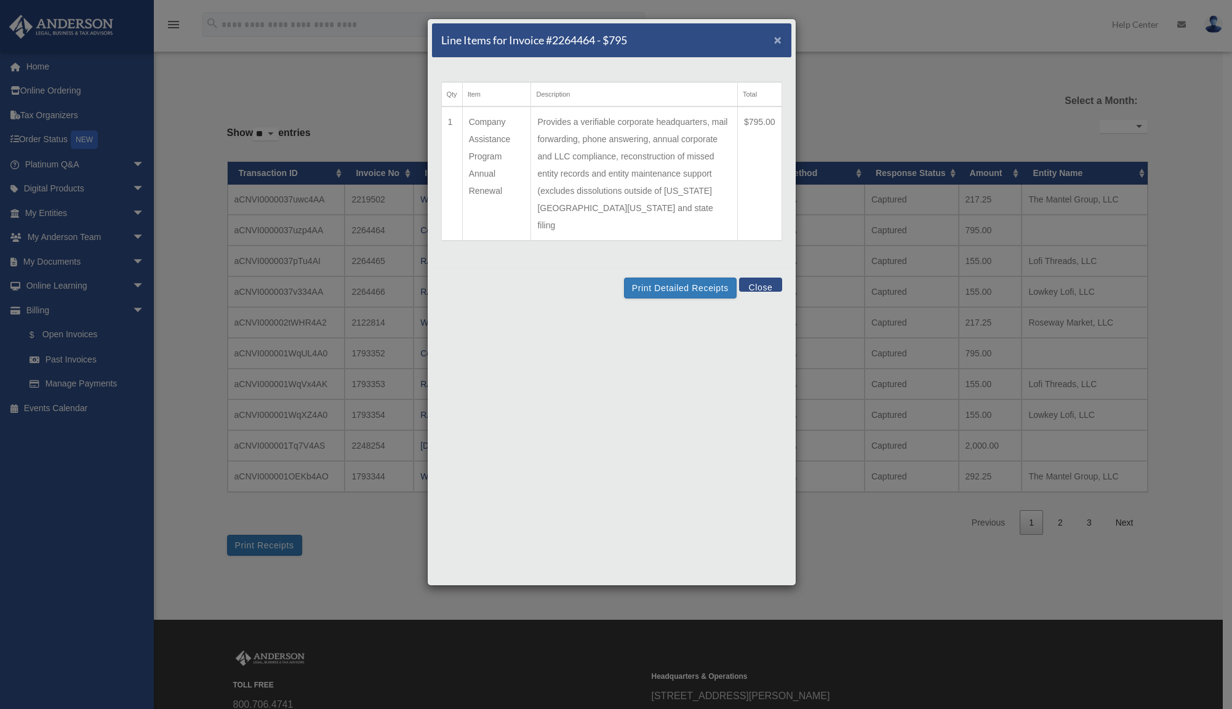
click at [777, 39] on span "×" at bounding box center [778, 40] width 8 height 14
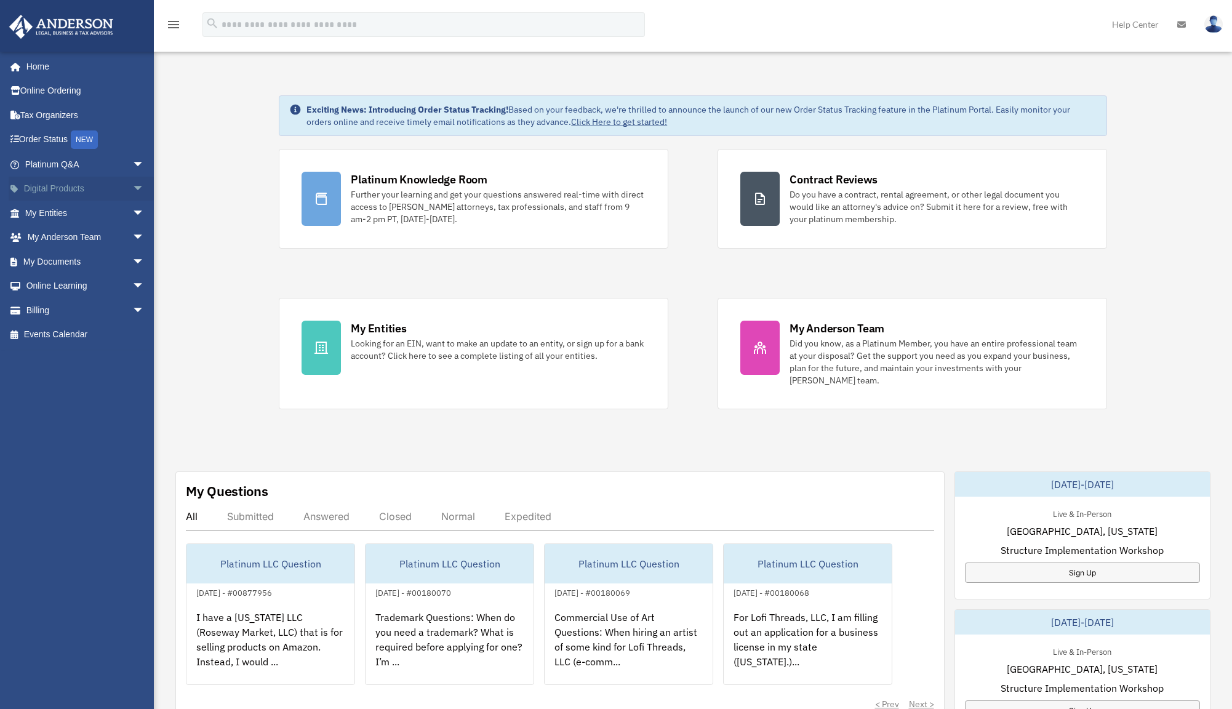
click at [134, 185] on span "arrow_drop_down" at bounding box center [144, 189] width 25 height 25
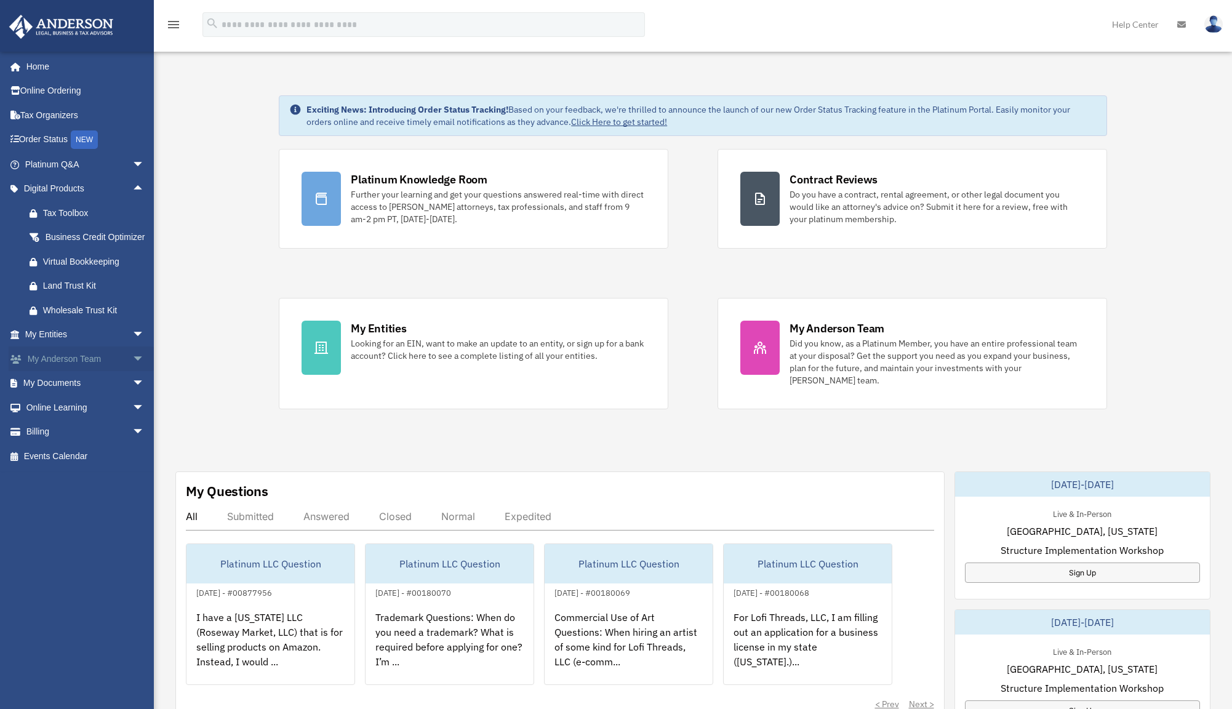
click at [132, 370] on span "arrow_drop_down" at bounding box center [144, 358] width 25 height 25
click at [103, 394] on link "My Anderson Team" at bounding box center [90, 383] width 146 height 25
